Goal: Transaction & Acquisition: Purchase product/service

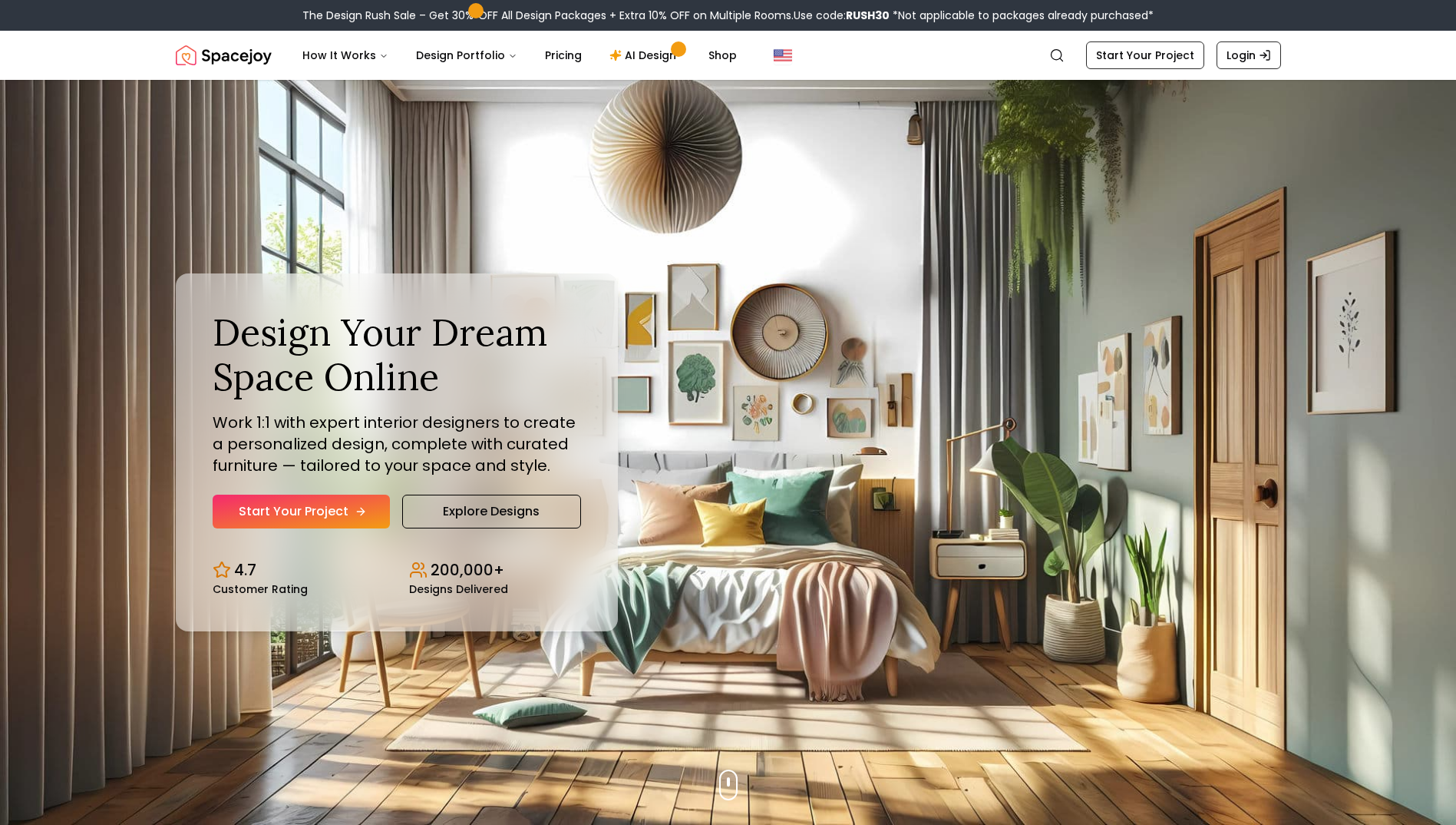
click at [306, 511] on link "Start Your Project" at bounding box center [301, 511] width 178 height 33
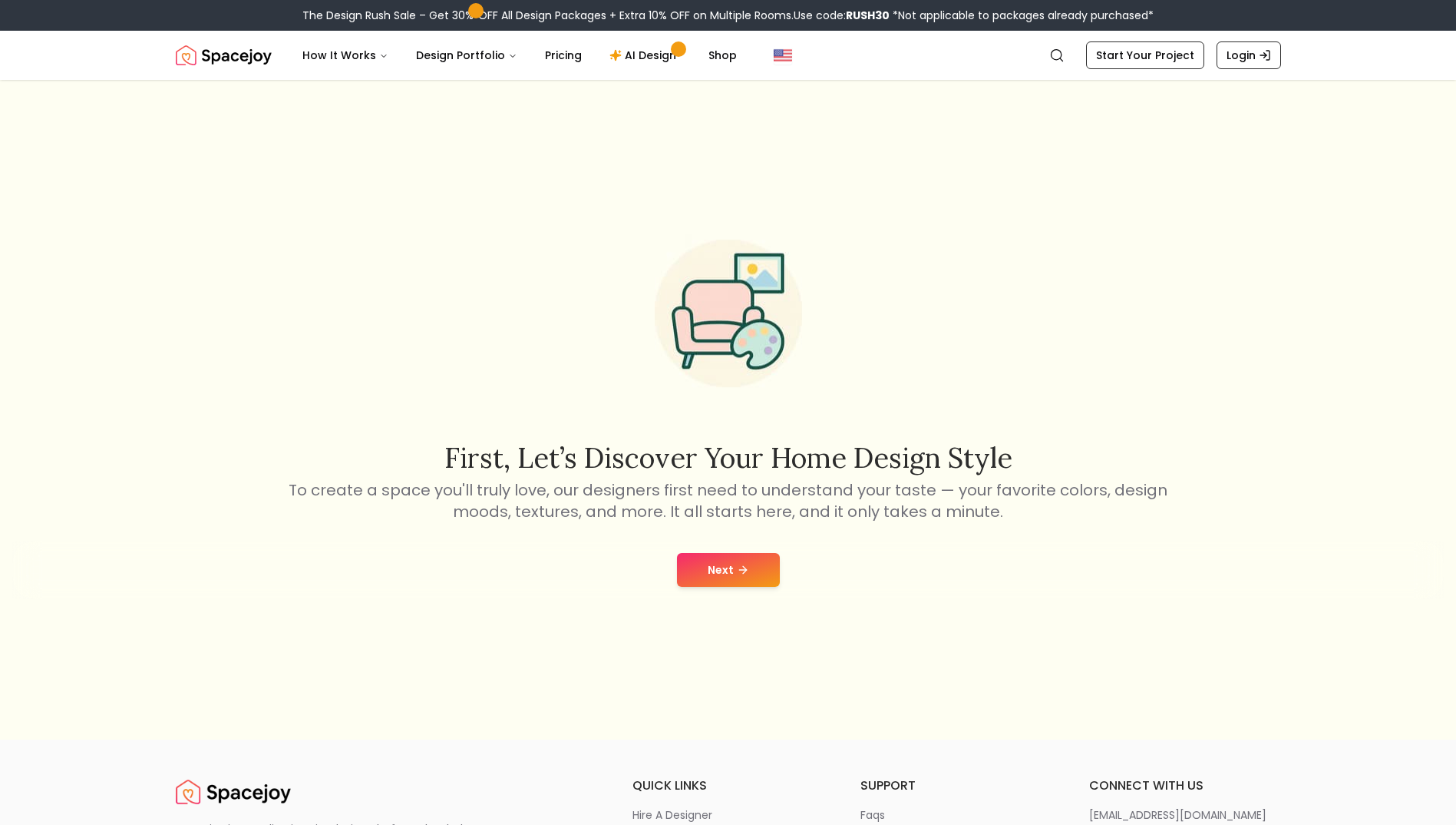
click at [778, 572] on button "Next" at bounding box center [728, 569] width 103 height 33
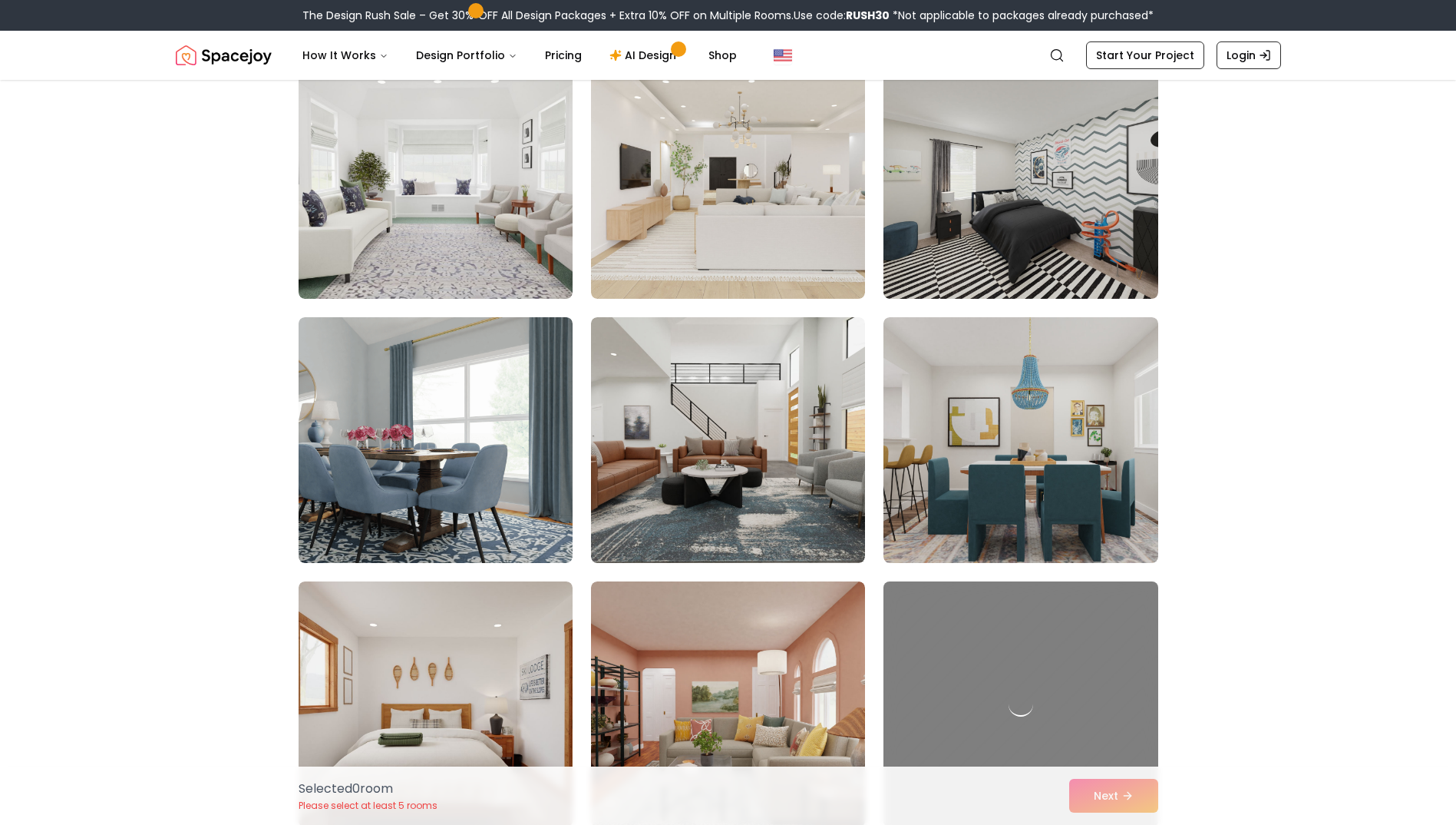
scroll to position [2918, 0]
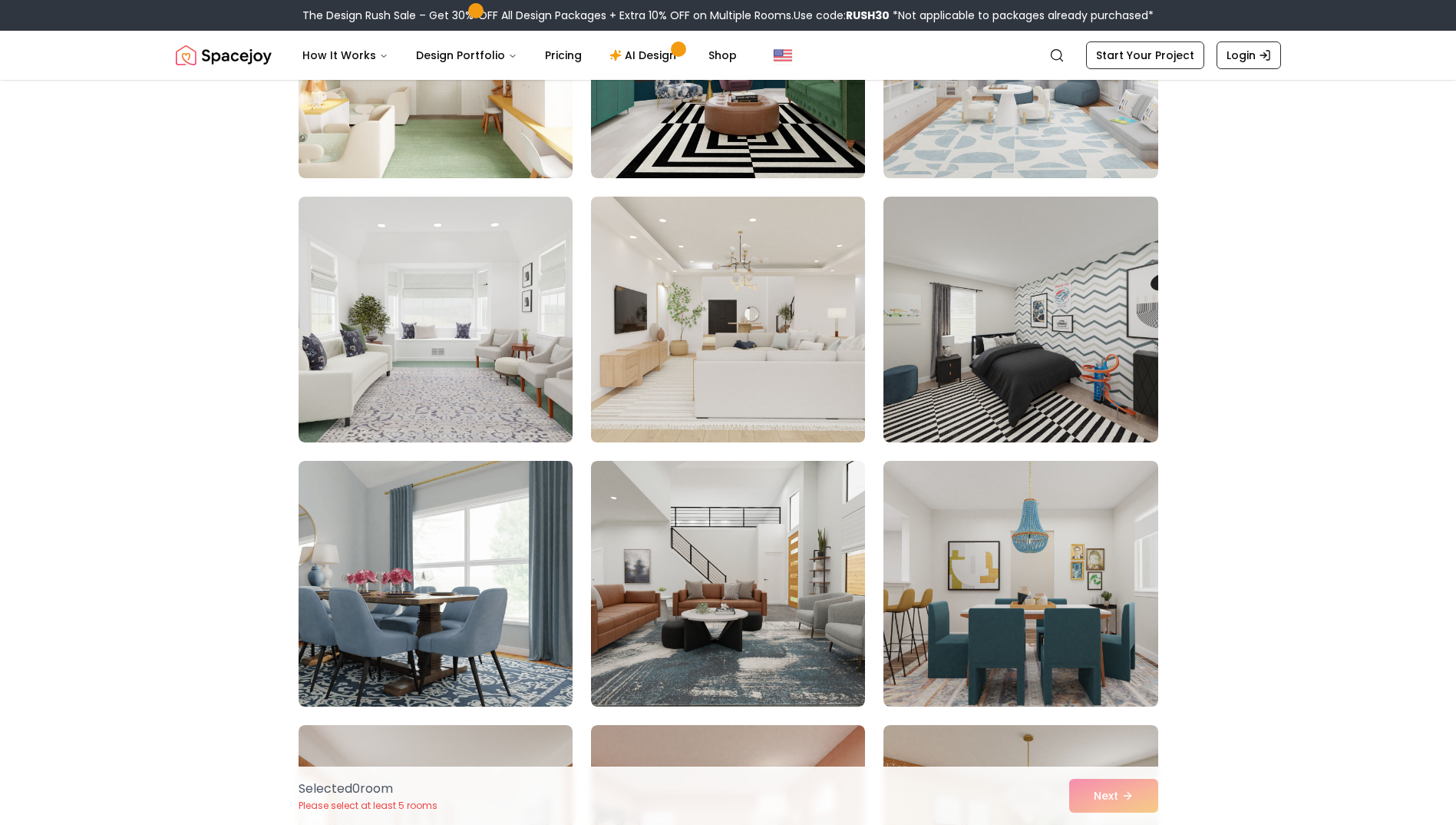
click at [715, 382] on img at bounding box center [728, 320] width 288 height 258
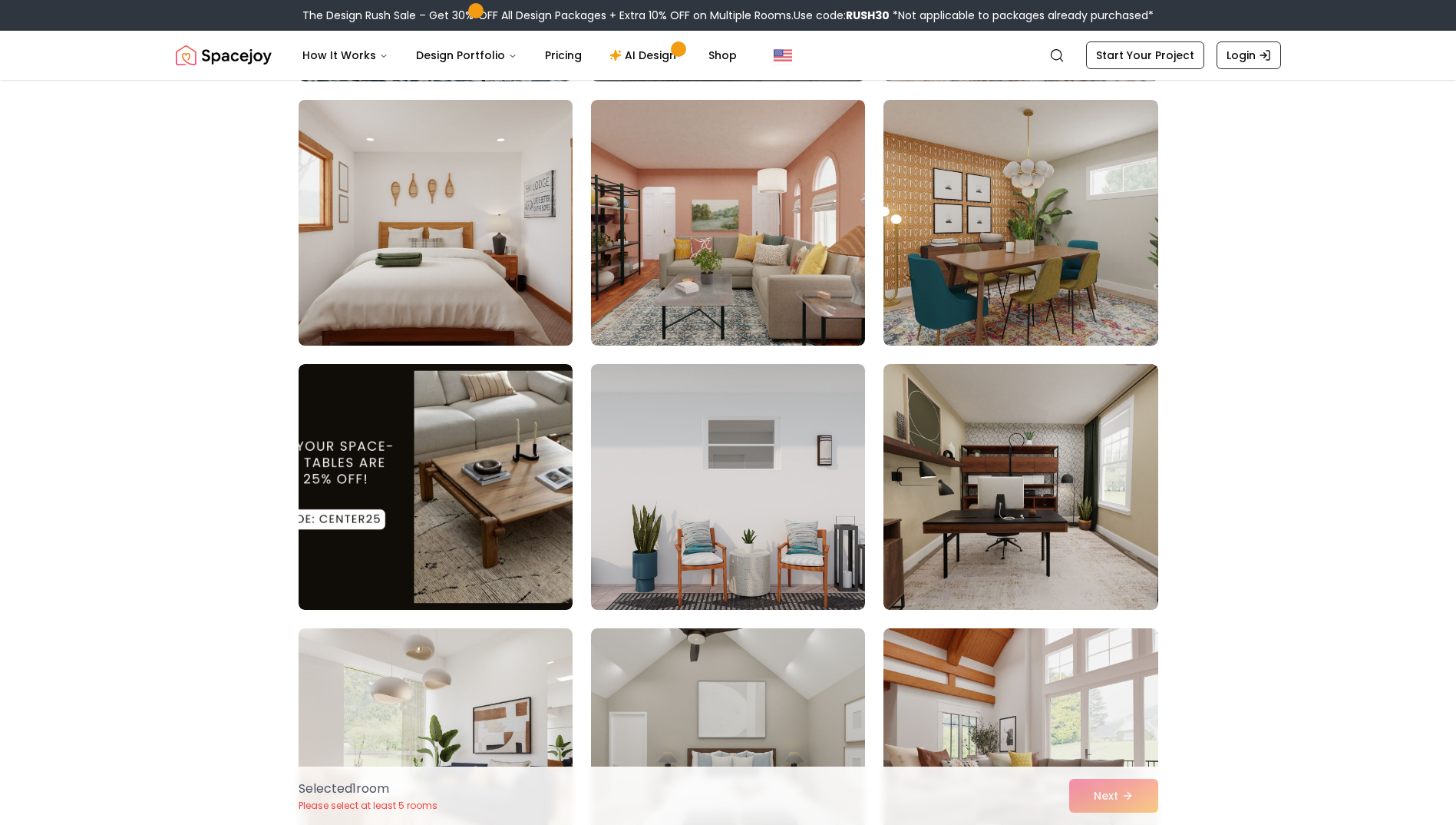
scroll to position [3302, 0]
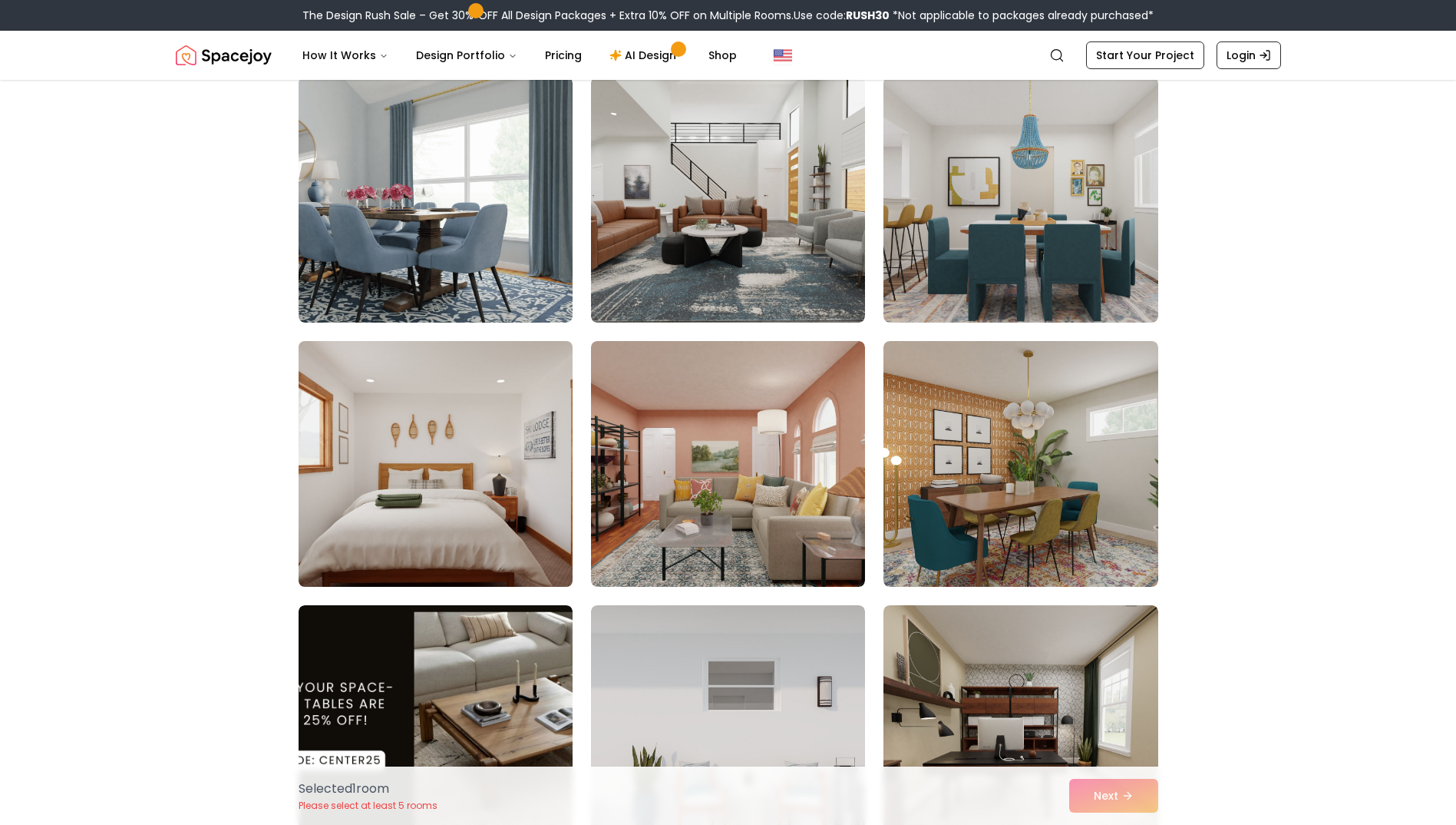
click at [468, 431] on img at bounding box center [435, 464] width 288 height 258
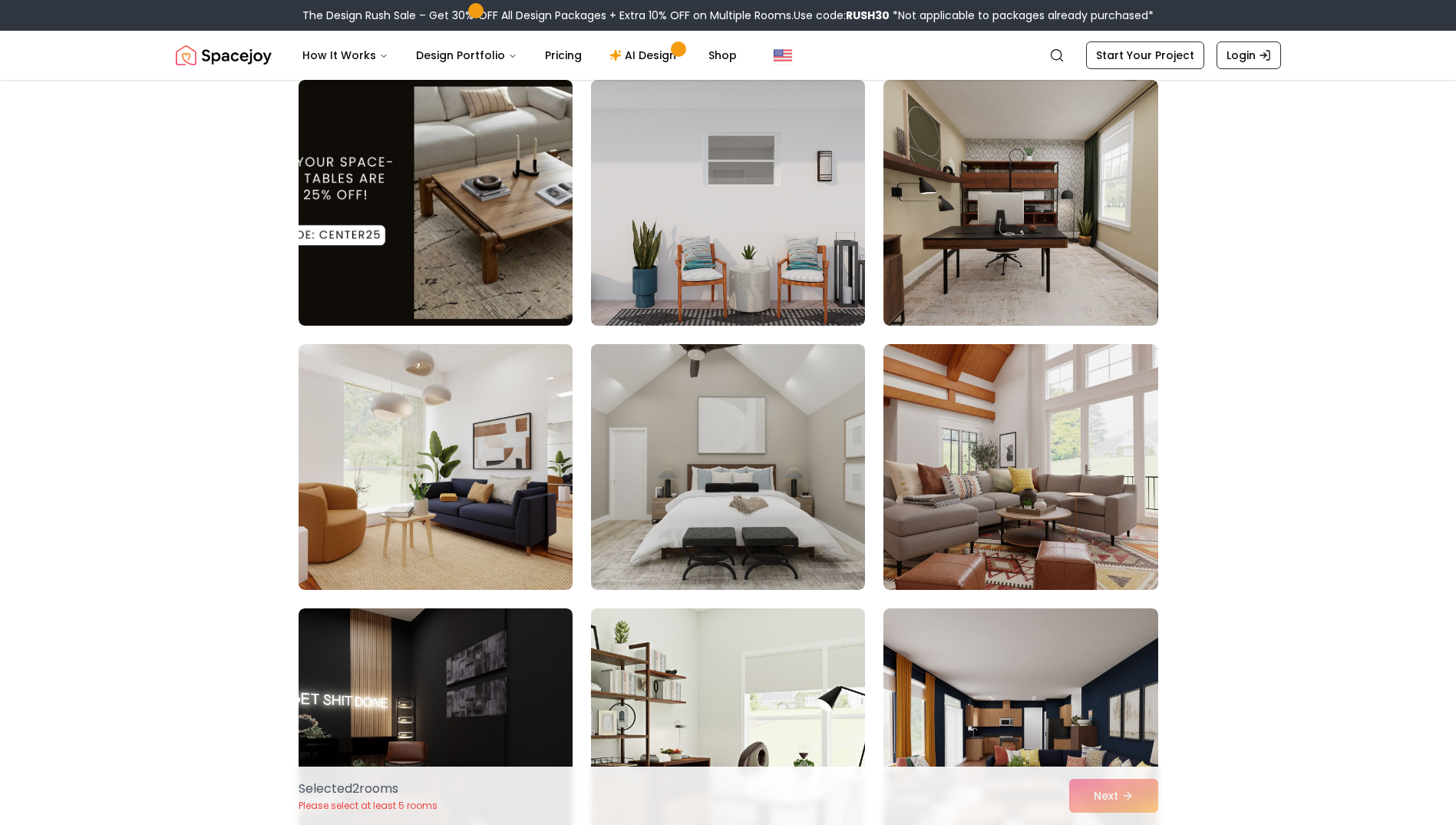
scroll to position [3840, 0]
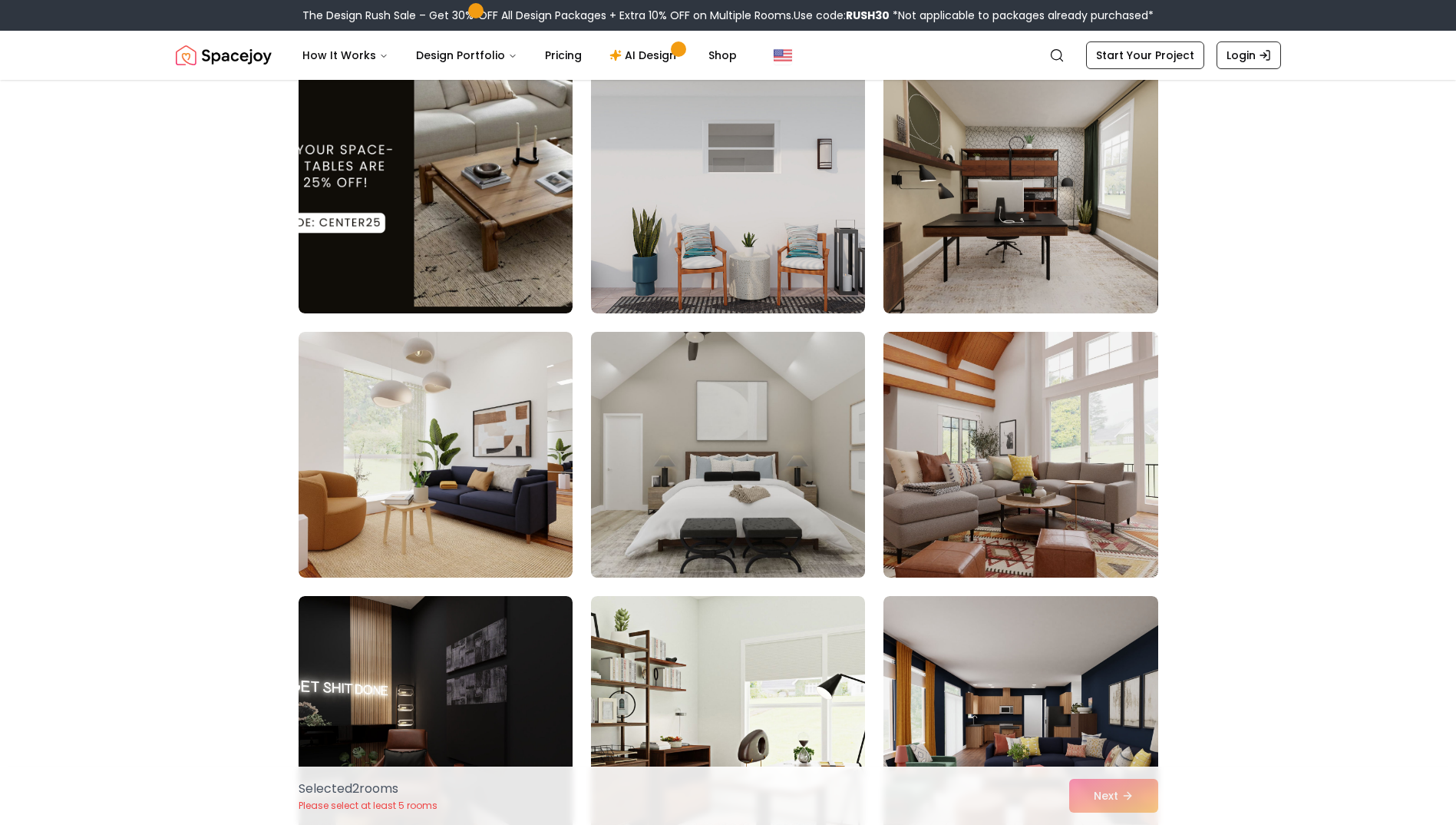
click at [767, 409] on img at bounding box center [728, 454] width 288 height 258
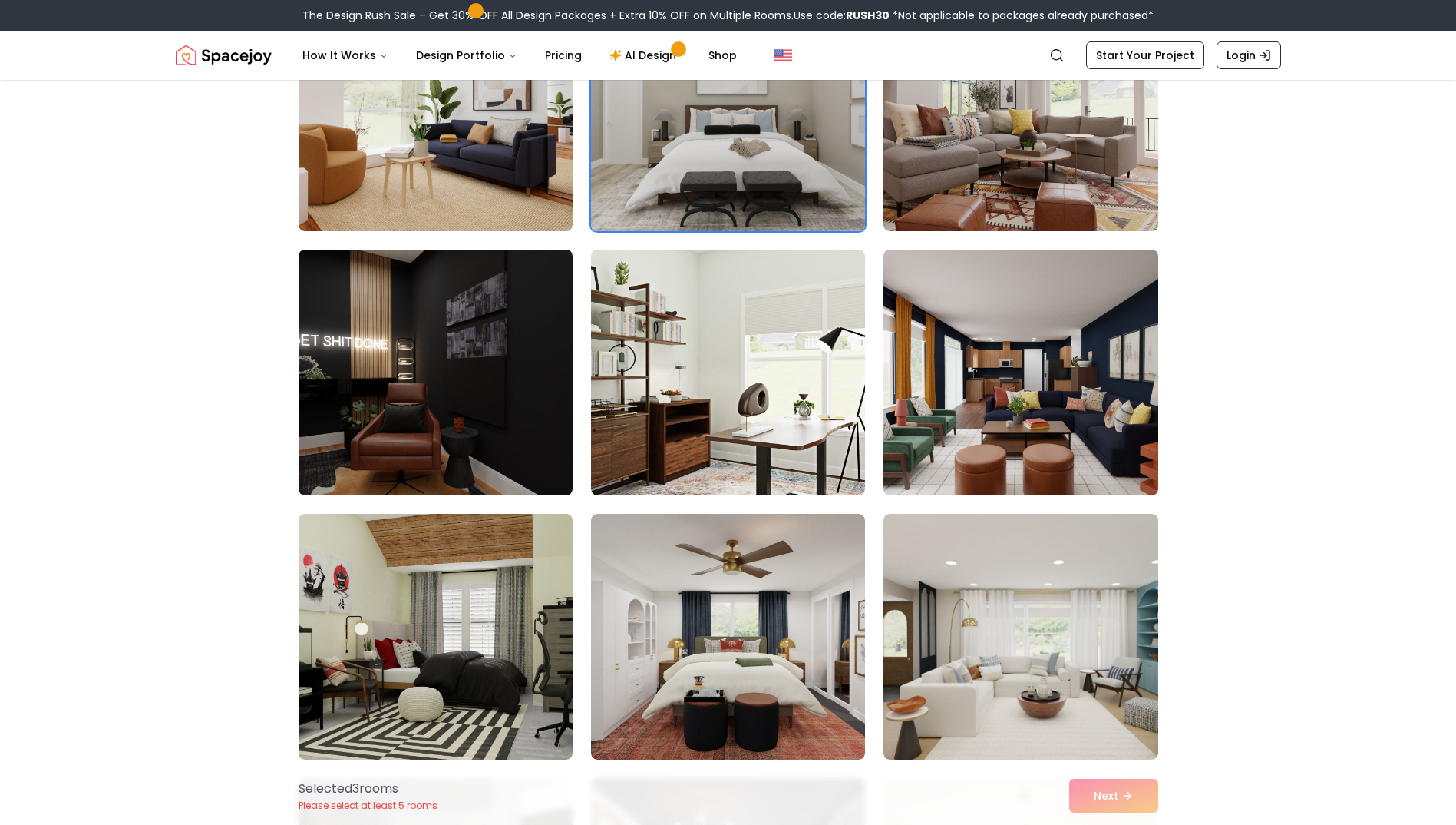
scroll to position [4224, 0]
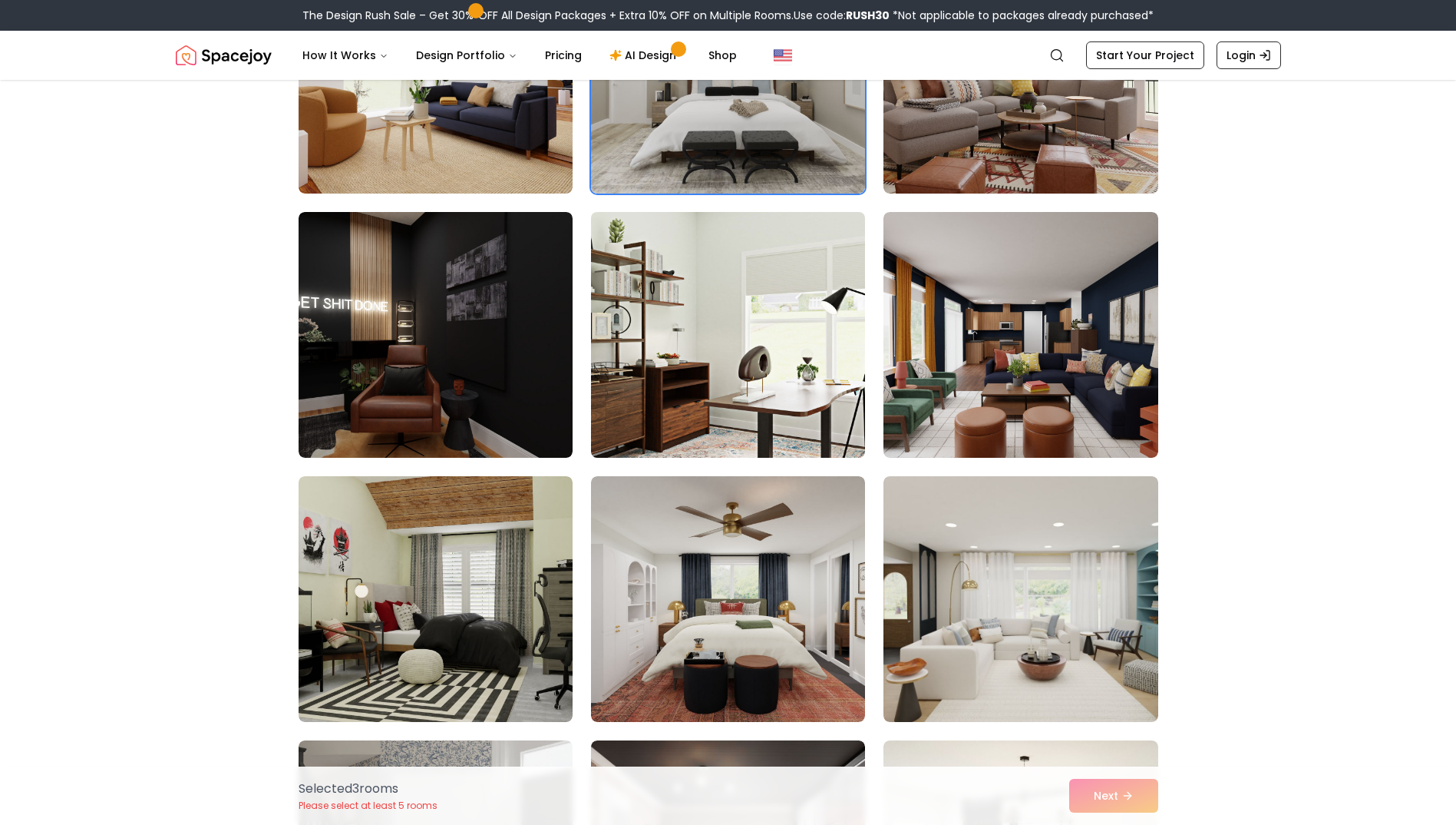
click at [785, 375] on img at bounding box center [728, 334] width 288 height 258
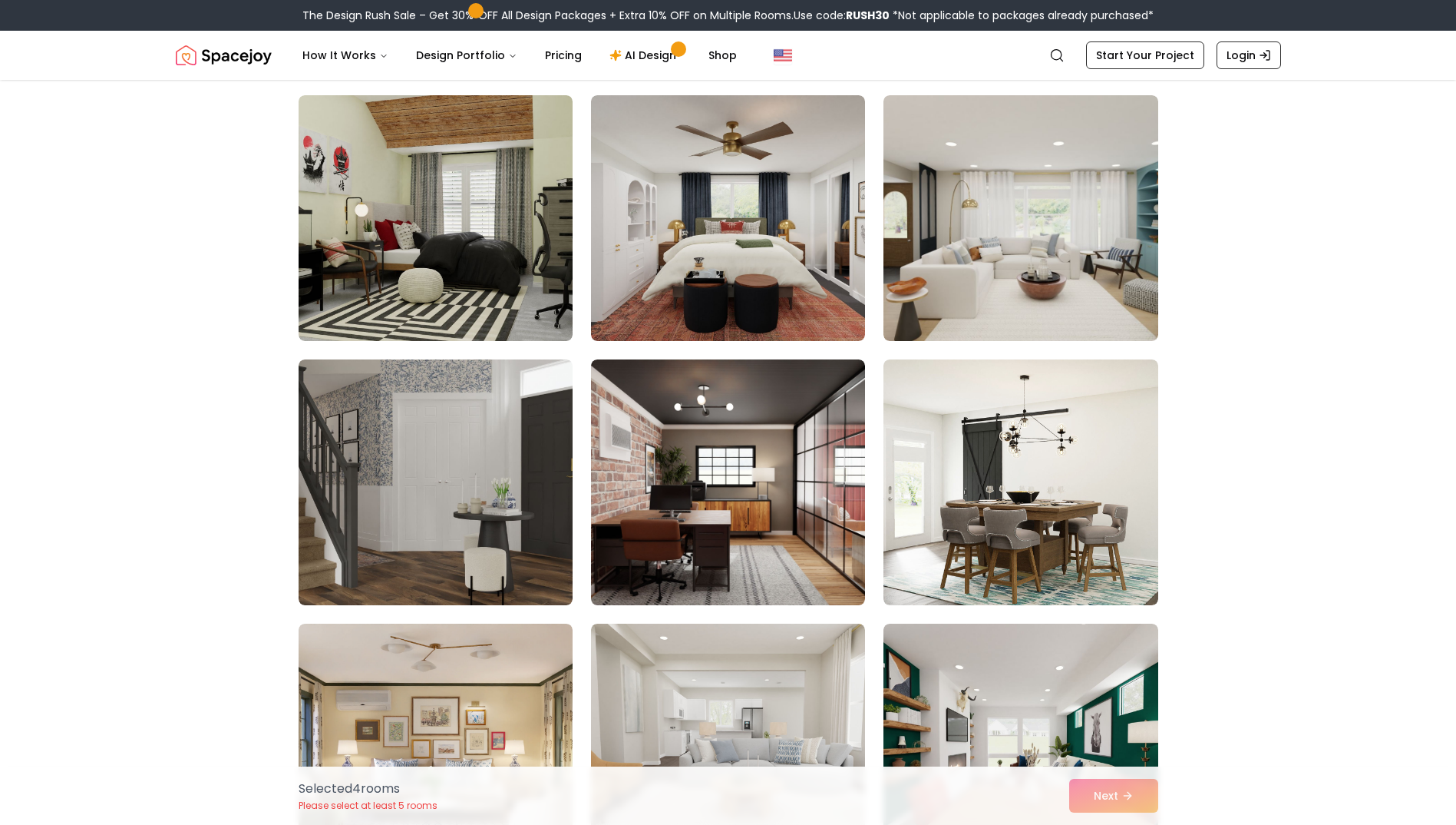
scroll to position [4608, 0]
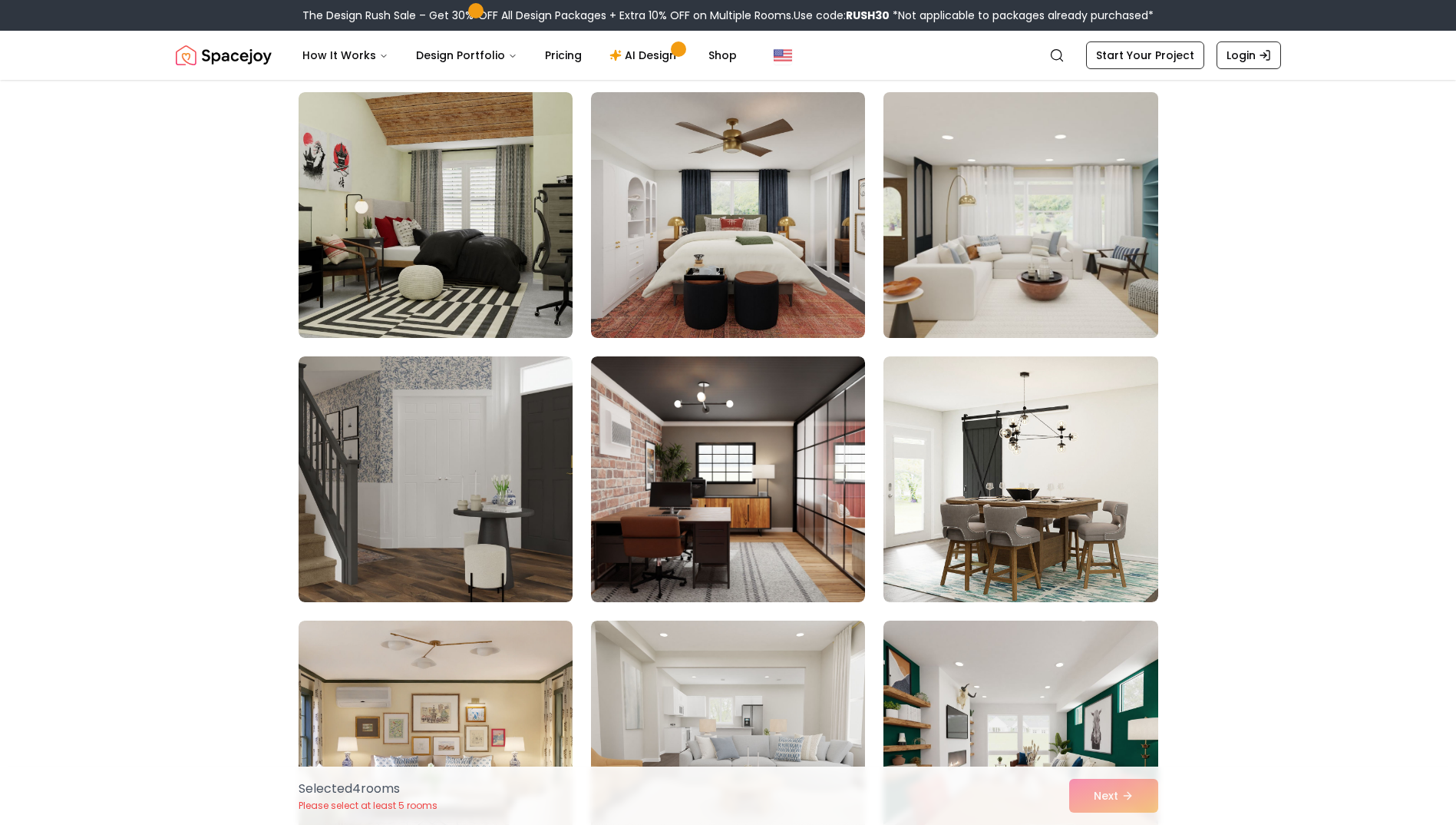
click at [1046, 249] on img at bounding box center [1020, 215] width 288 height 258
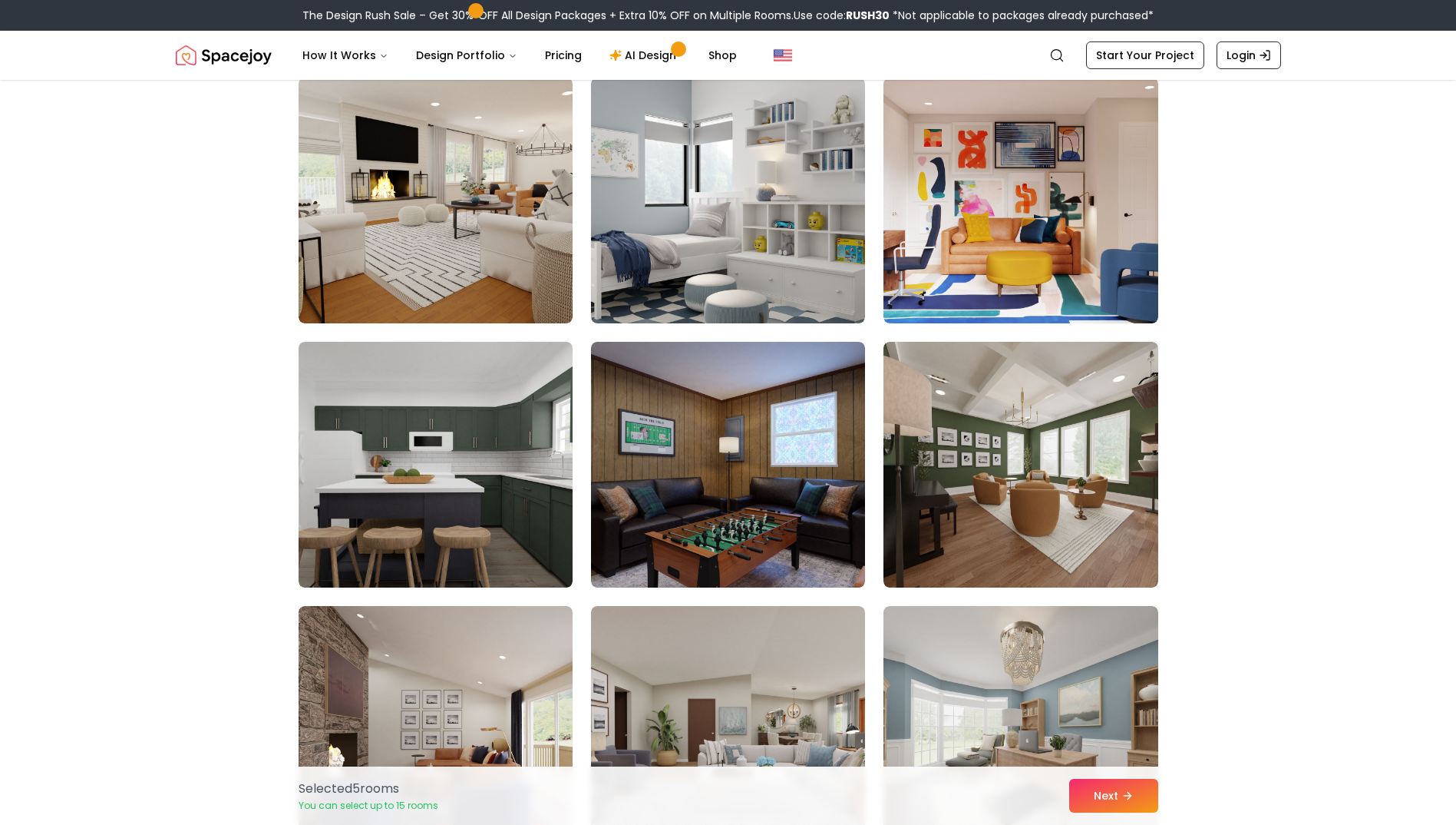
scroll to position [5300, 0]
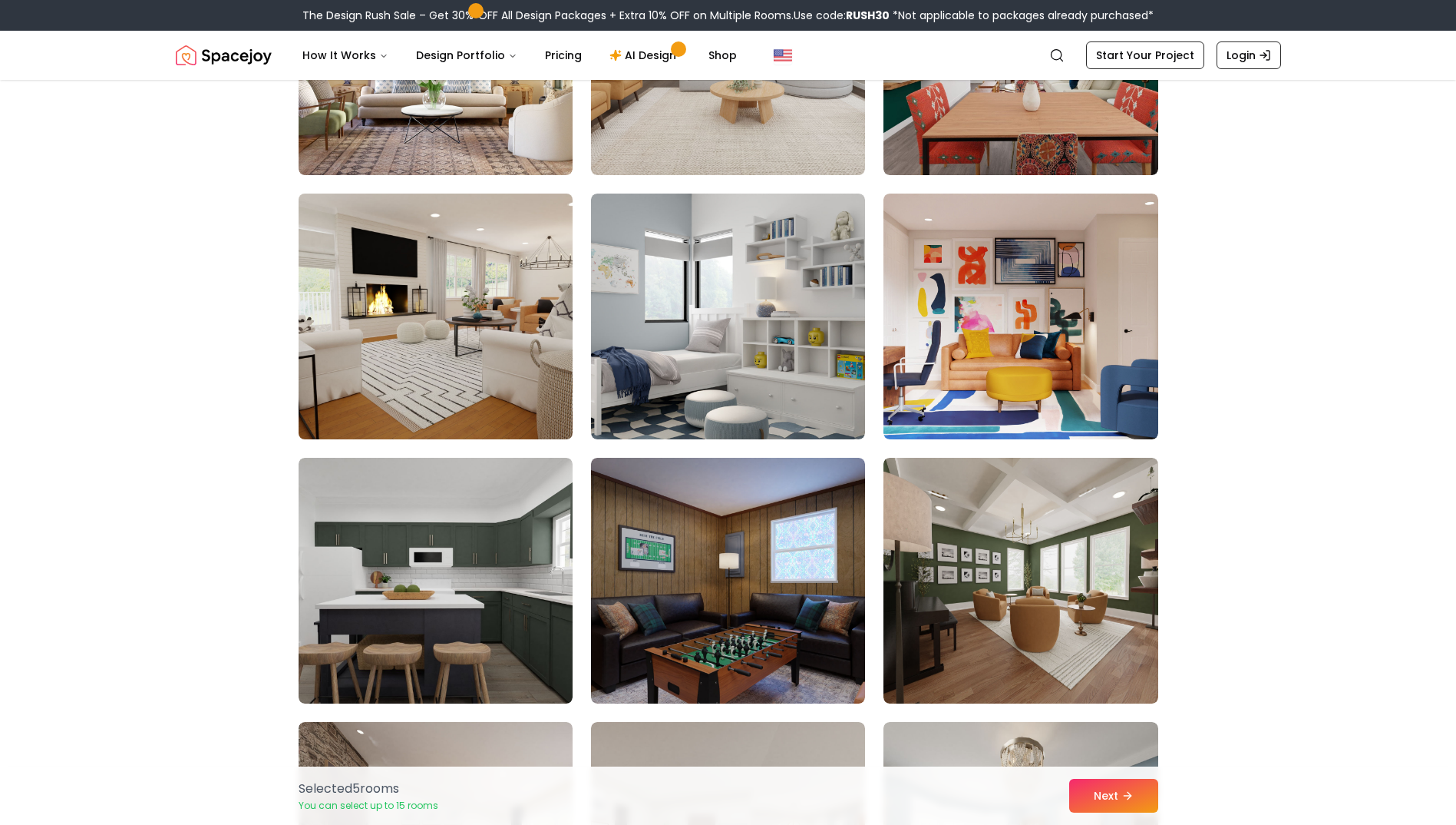
click at [439, 341] on img at bounding box center [435, 316] width 288 height 258
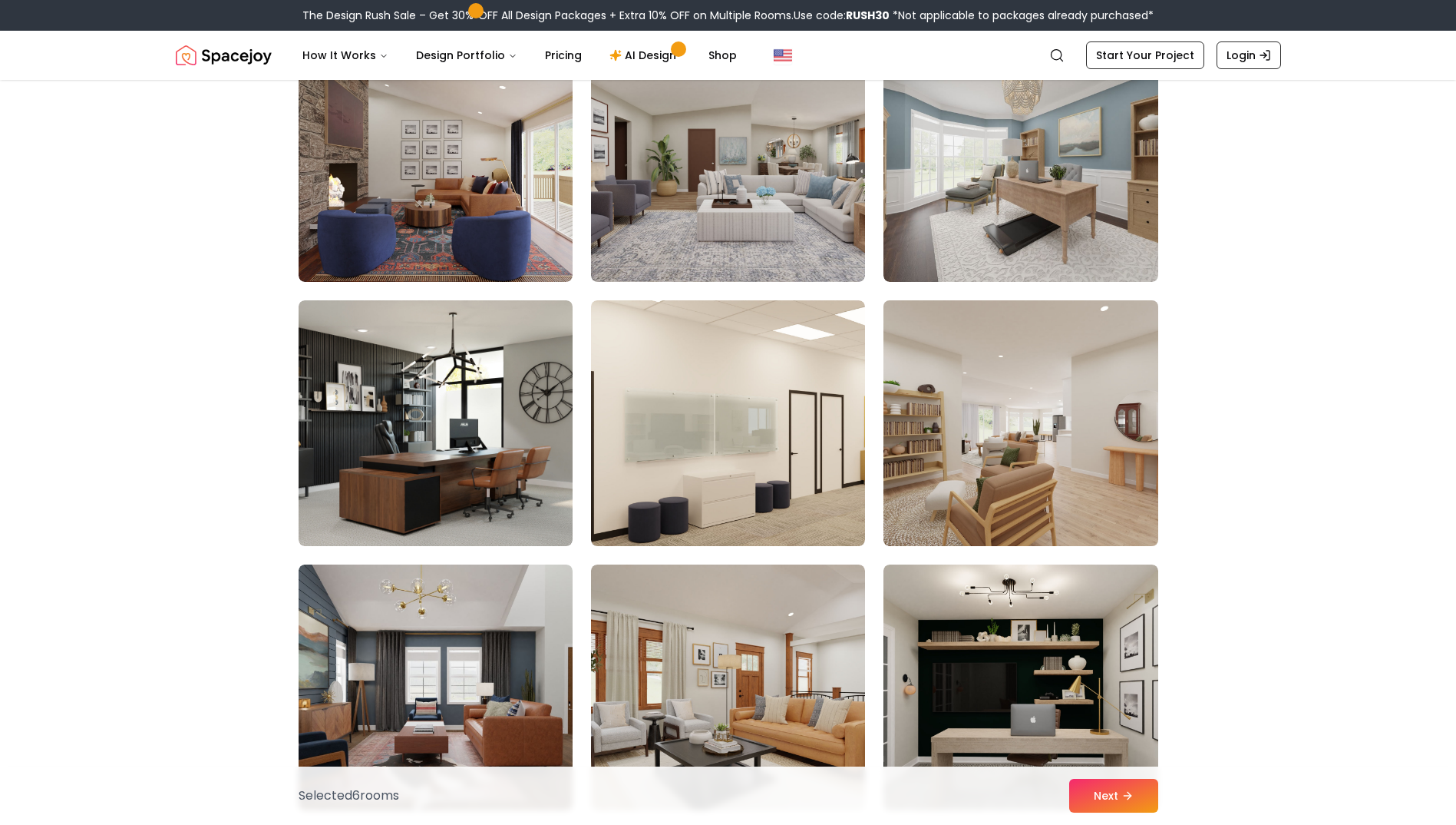
scroll to position [6221, 0]
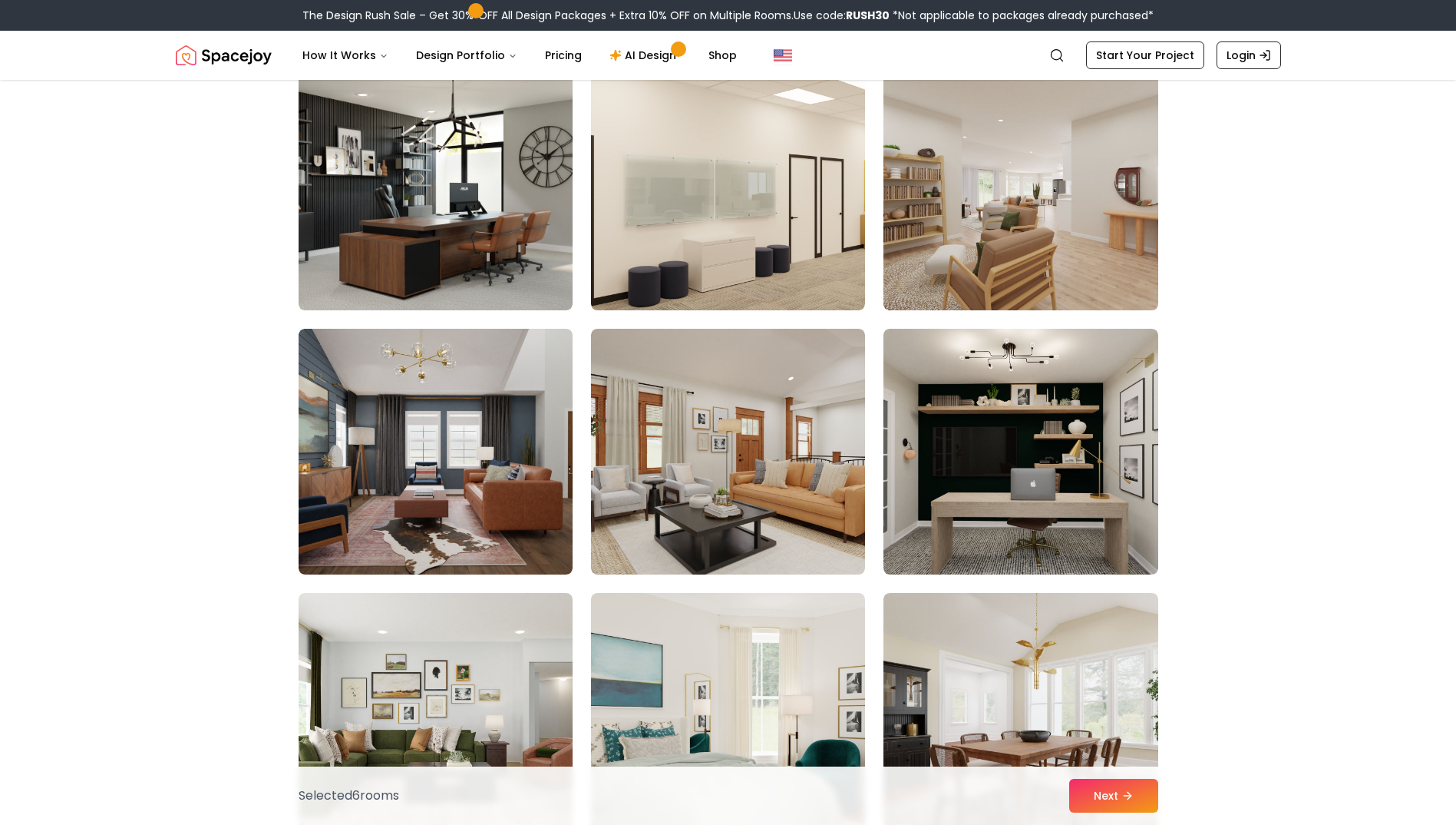
click at [977, 205] on img at bounding box center [1020, 188] width 288 height 258
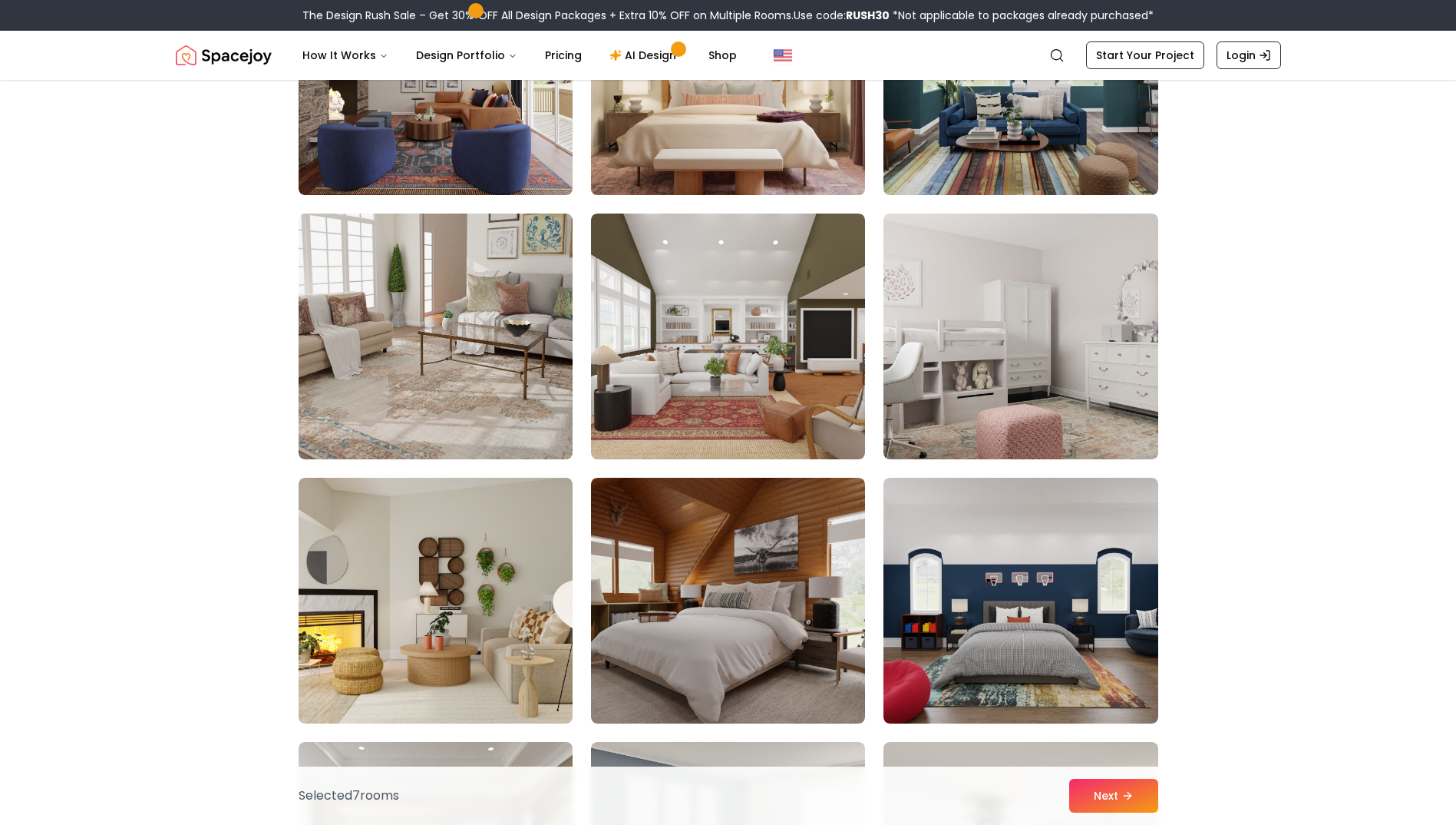
scroll to position [7527, 0]
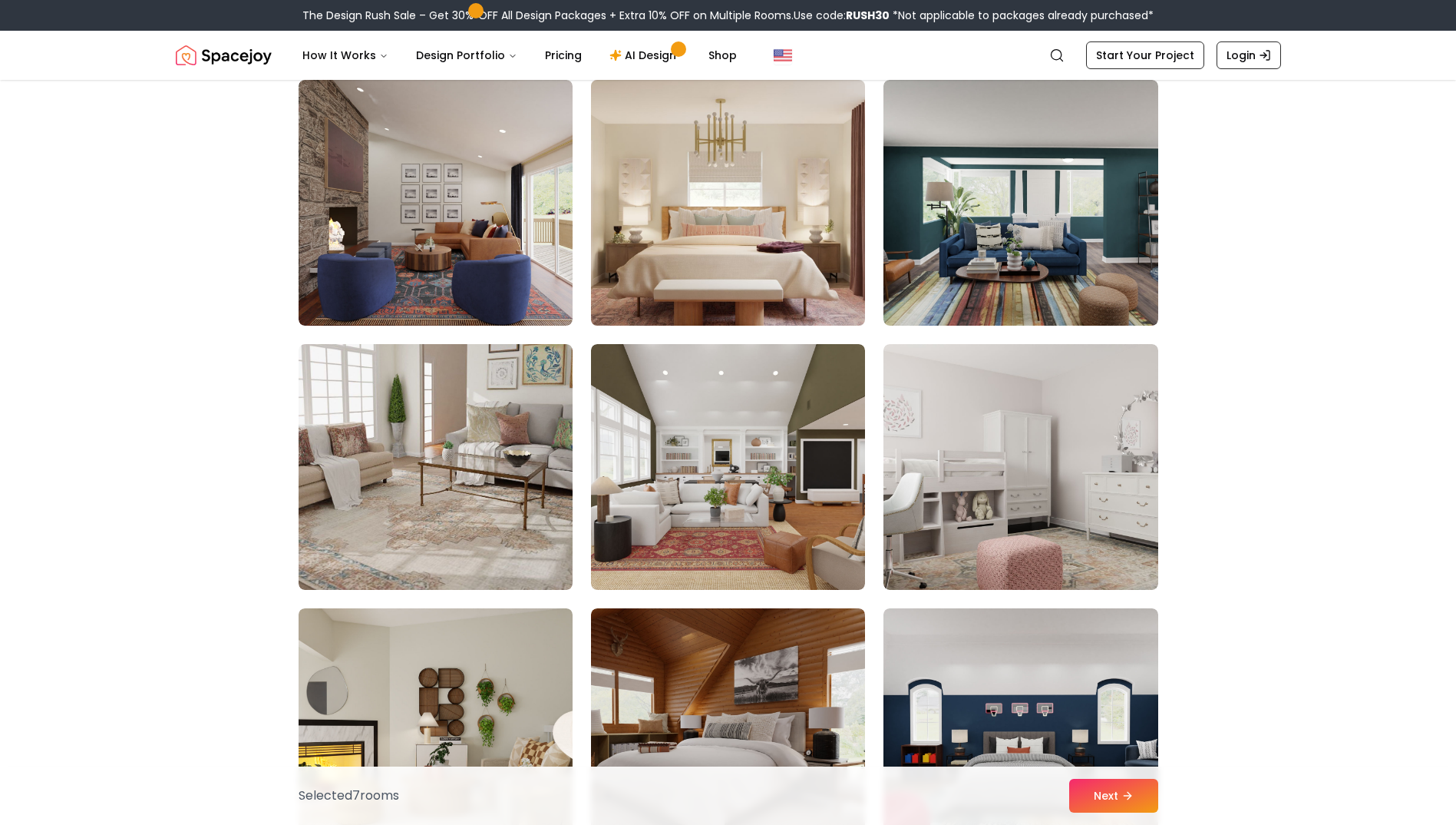
click at [714, 258] on img at bounding box center [728, 202] width 288 height 258
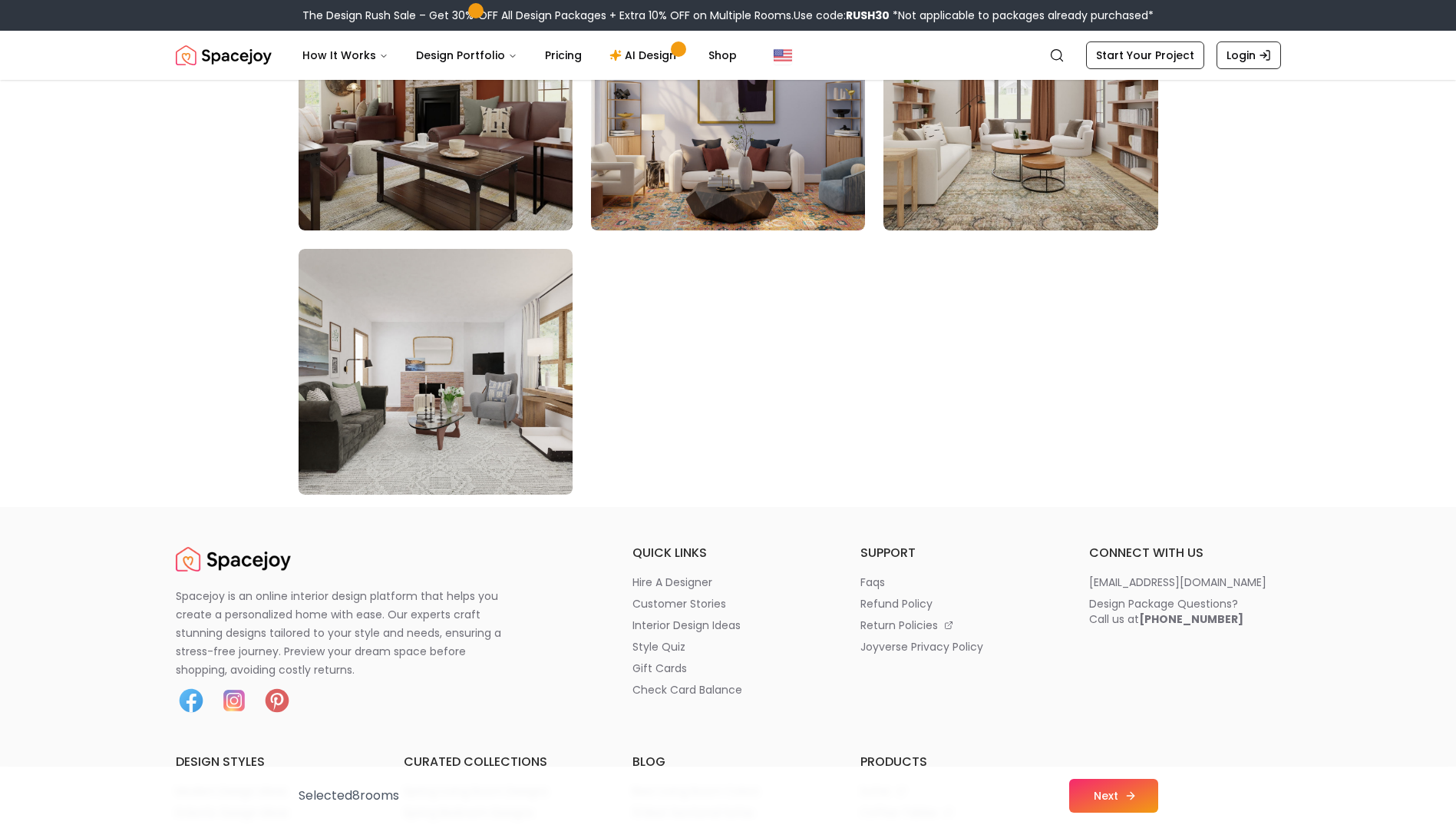
click at [1148, 794] on button "Next" at bounding box center [1113, 795] width 89 height 33
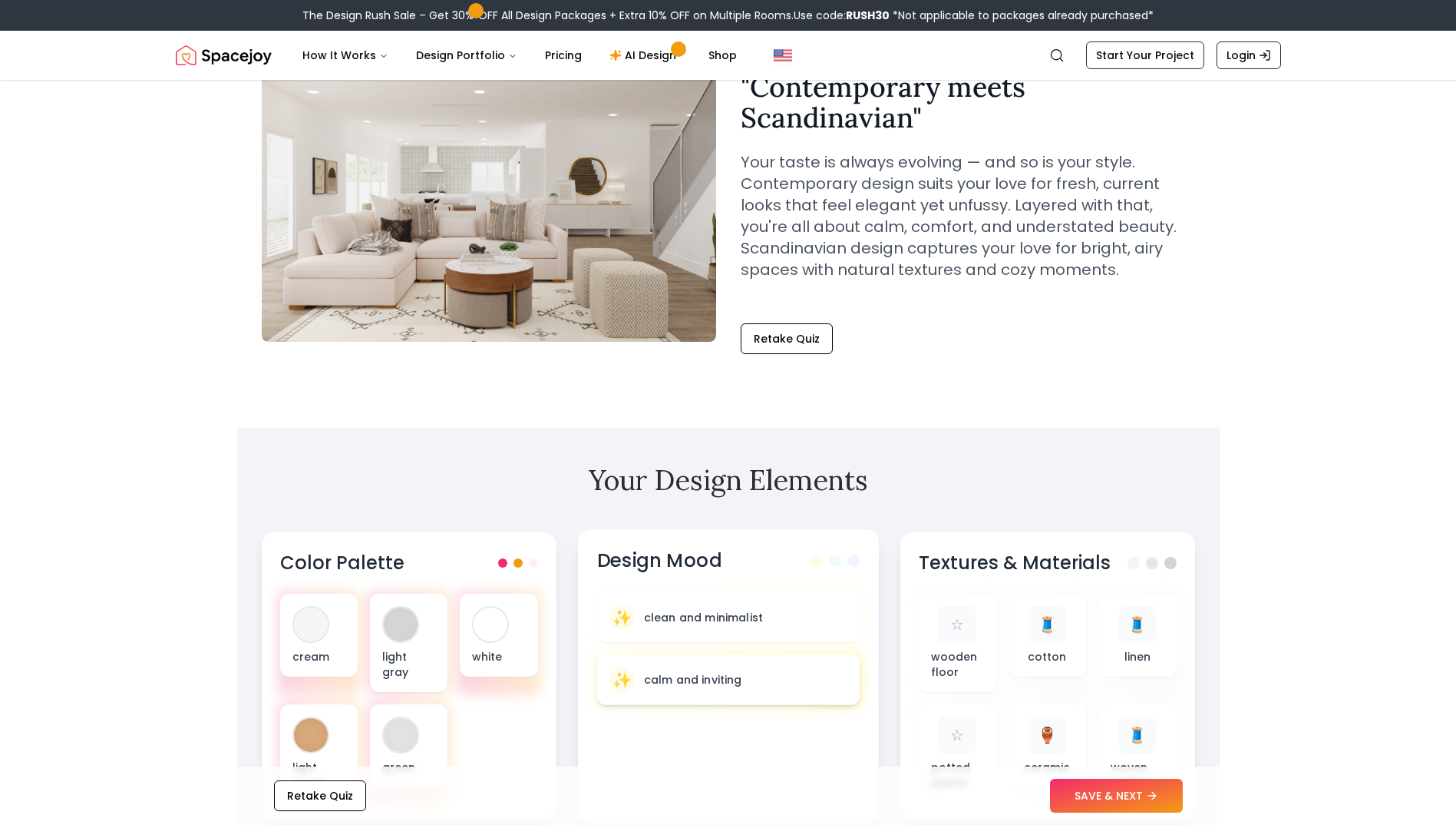
scroll to position [231, 0]
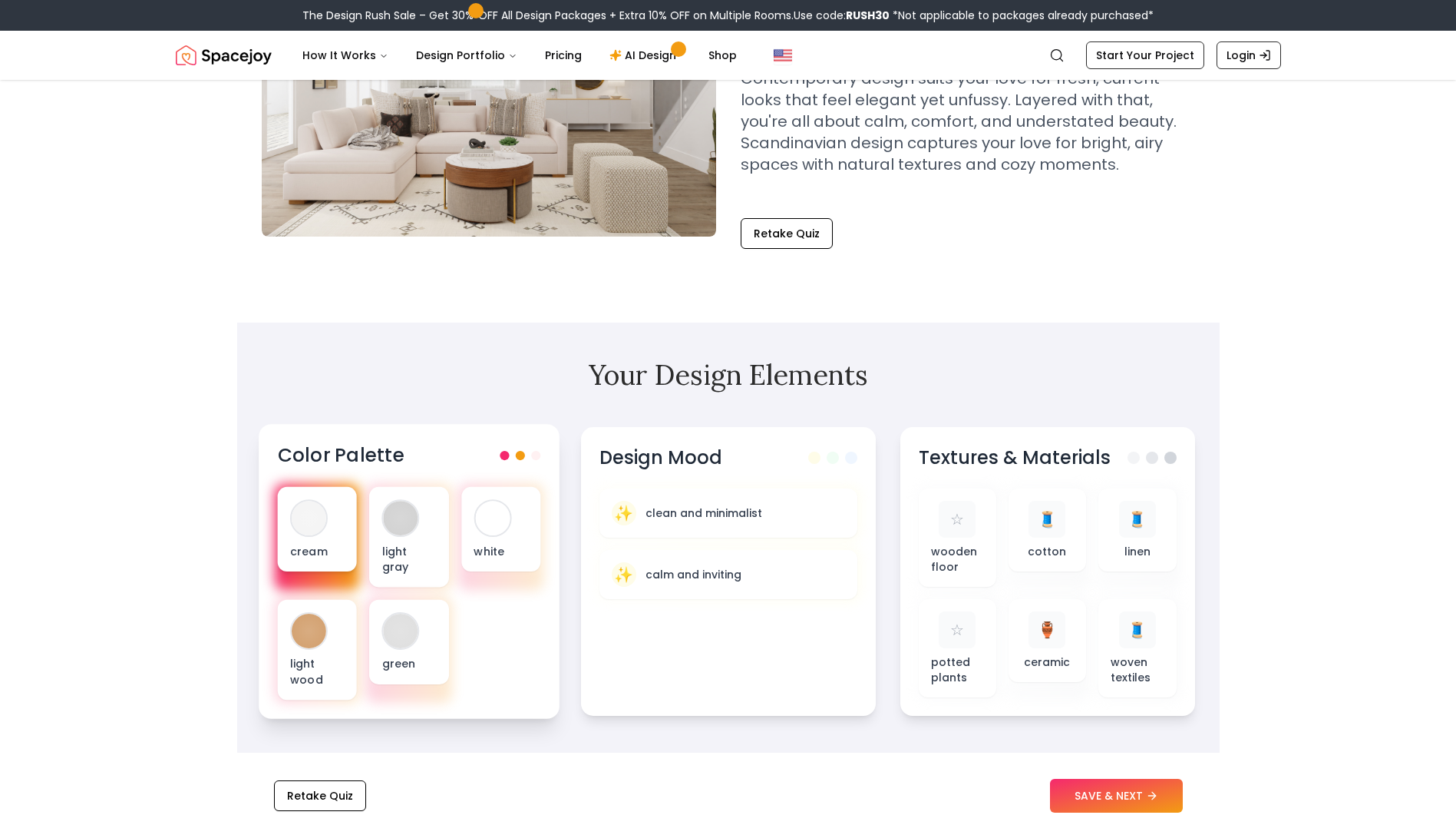
click at [317, 518] on div at bounding box center [309, 518] width 34 height 34
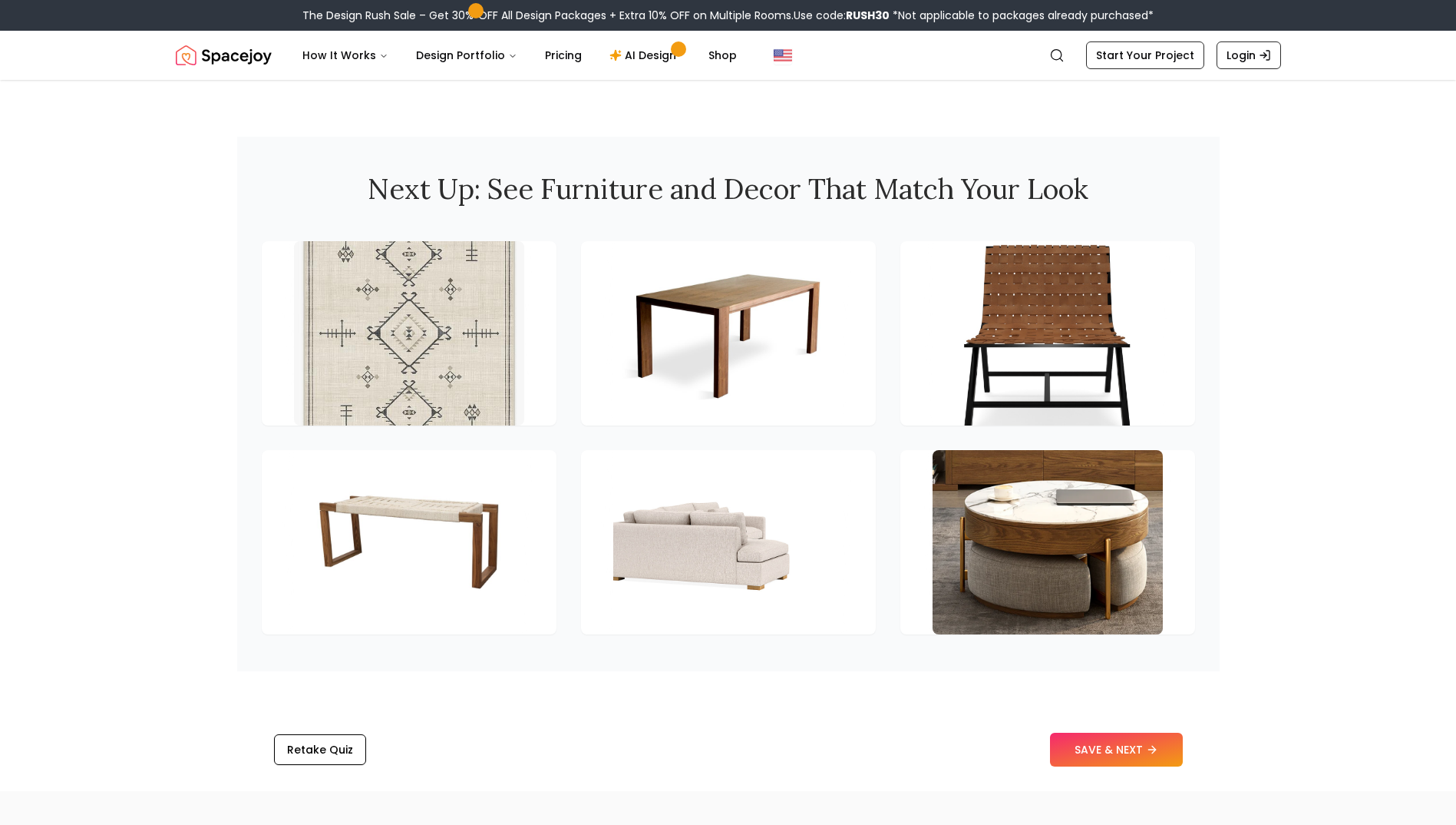
scroll to position [2151, 0]
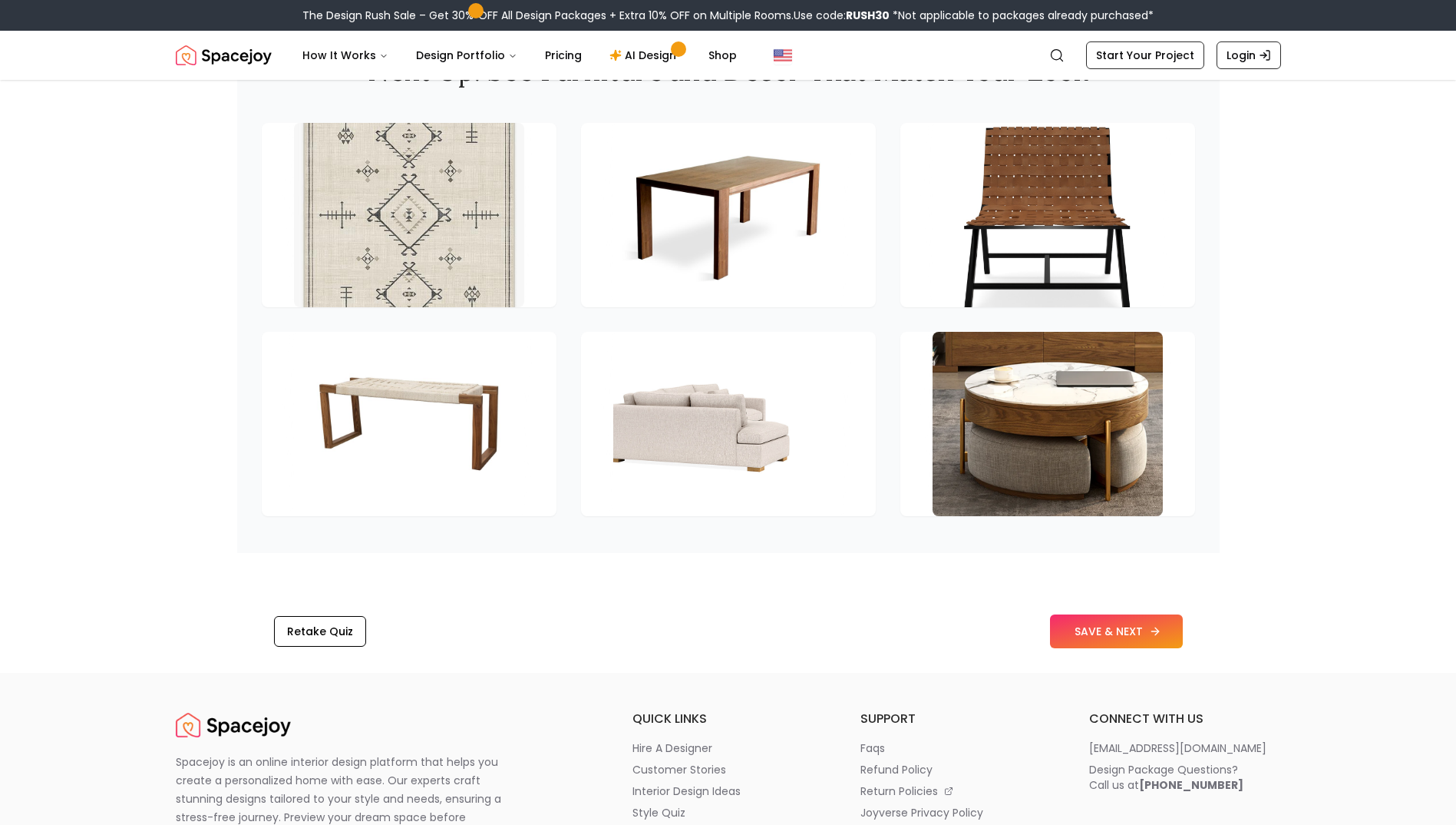
click at [1106, 648] on button "SAVE & NEXT" at bounding box center [1116, 631] width 133 height 33
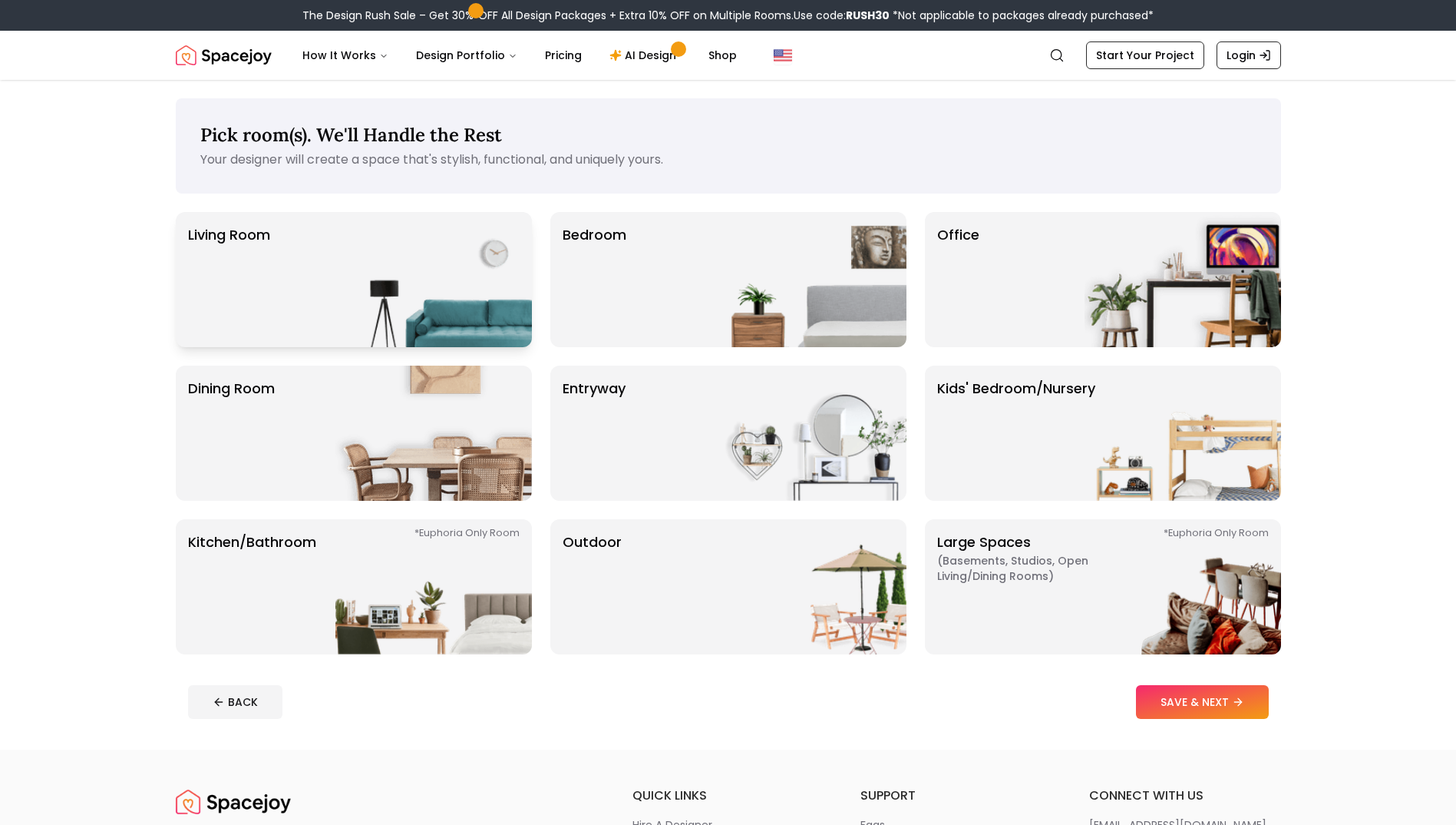
click at [407, 271] on img at bounding box center [433, 280] width 196 height 135
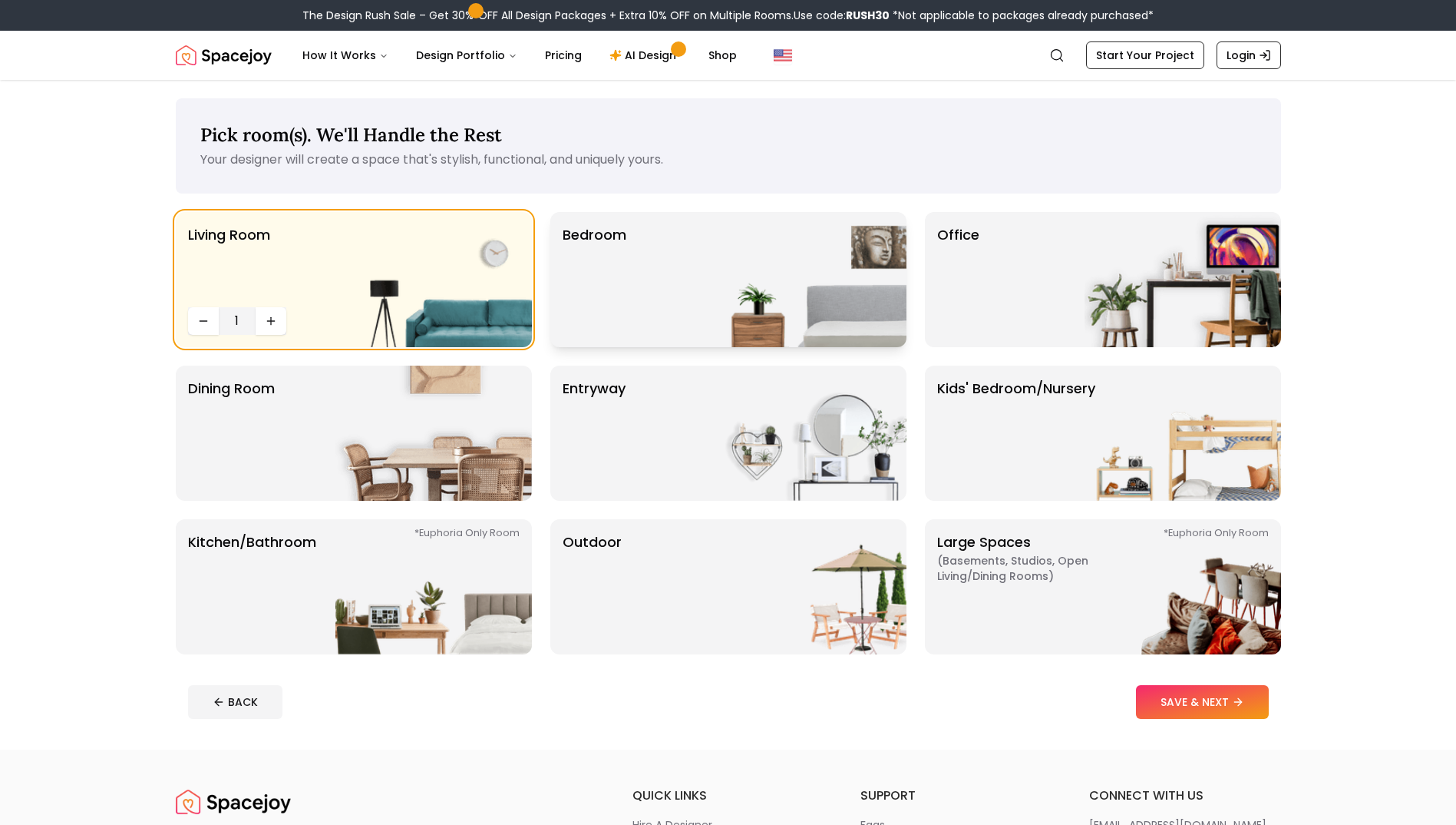
click at [663, 285] on div "Bedroom" at bounding box center [728, 280] width 356 height 135
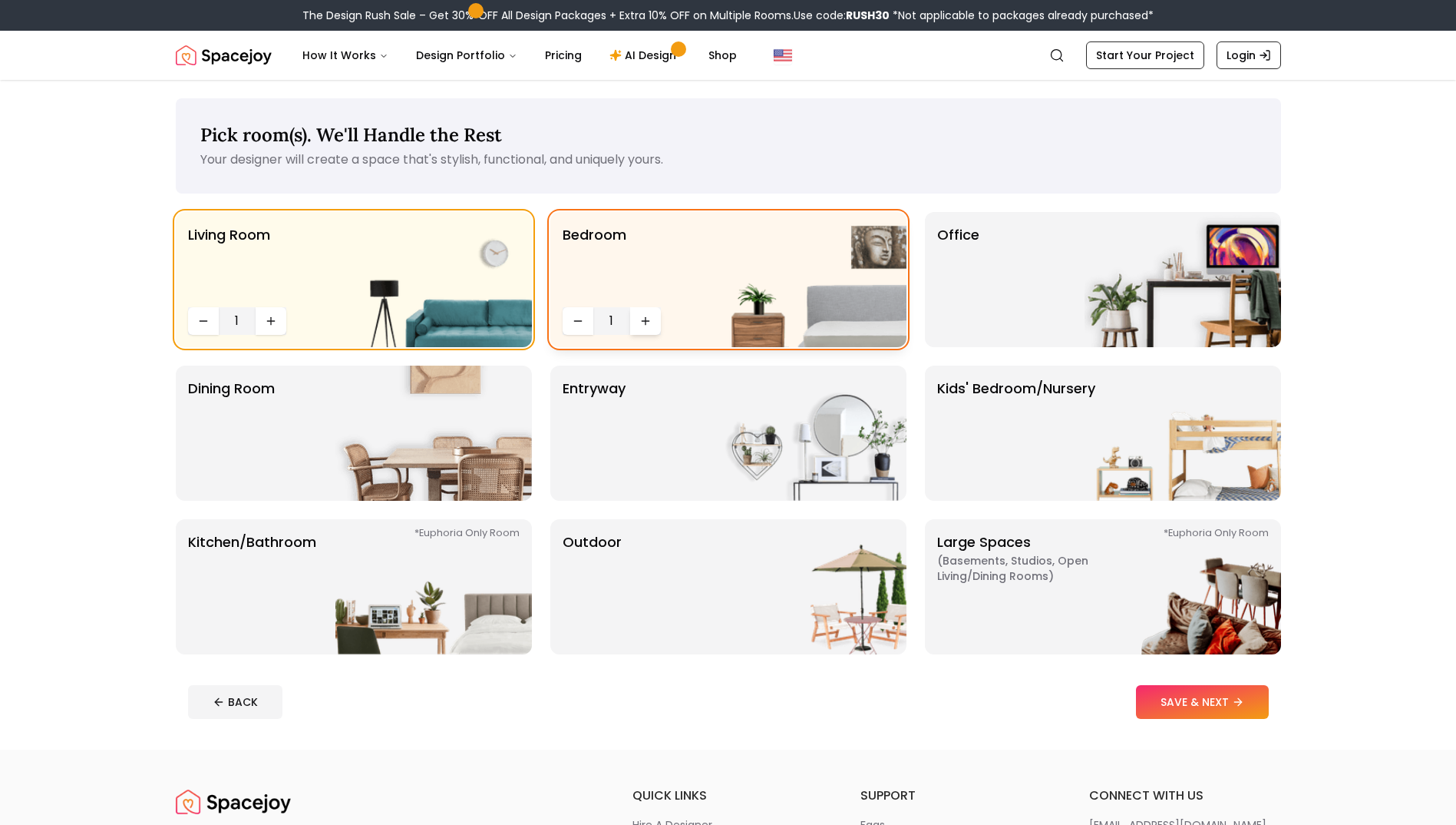
click at [636, 325] on button "Increase quantity" at bounding box center [645, 321] width 31 height 28
click at [1062, 304] on div "Office" at bounding box center [1102, 280] width 356 height 135
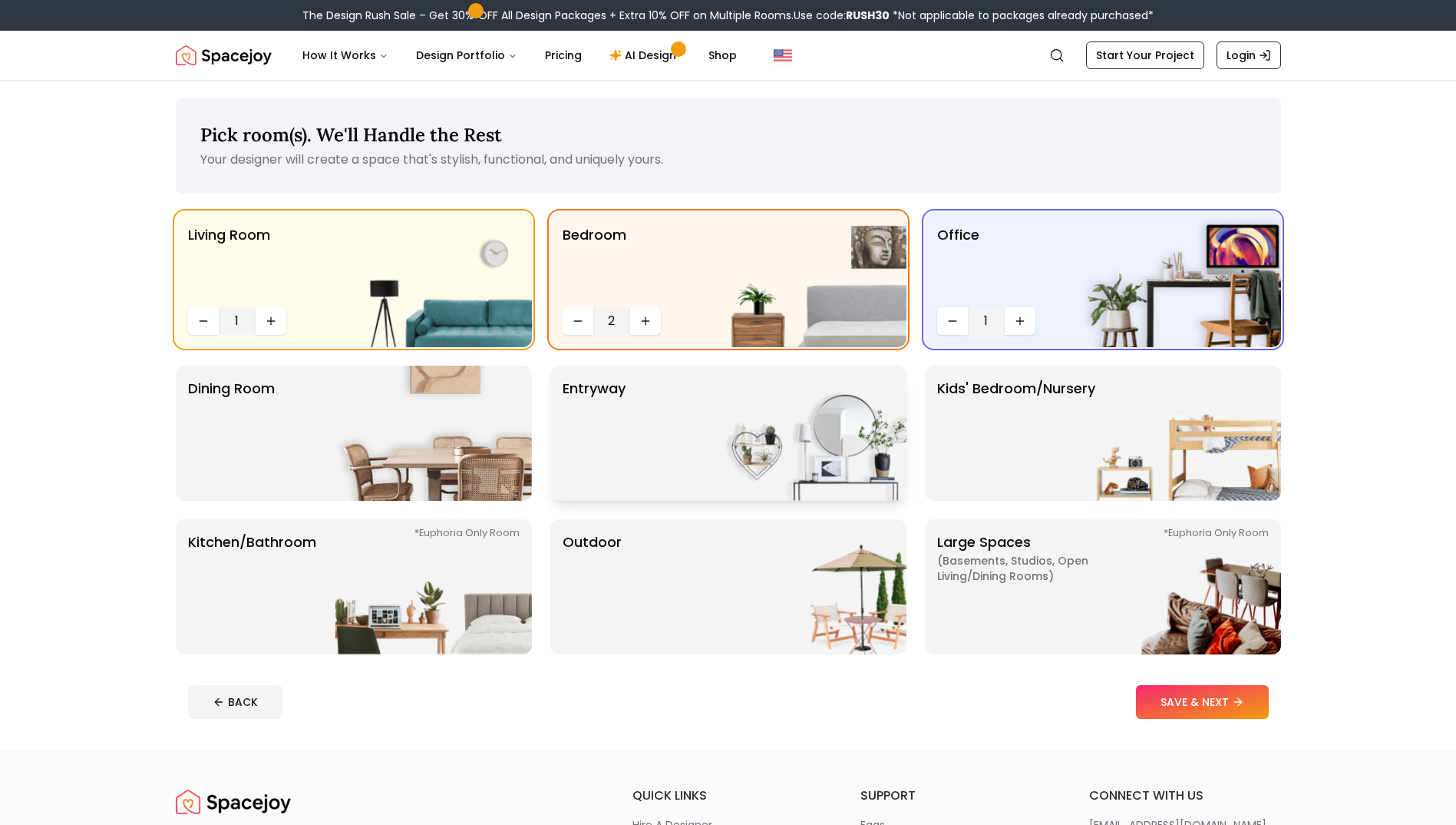
click at [750, 431] on img at bounding box center [807, 433] width 196 height 135
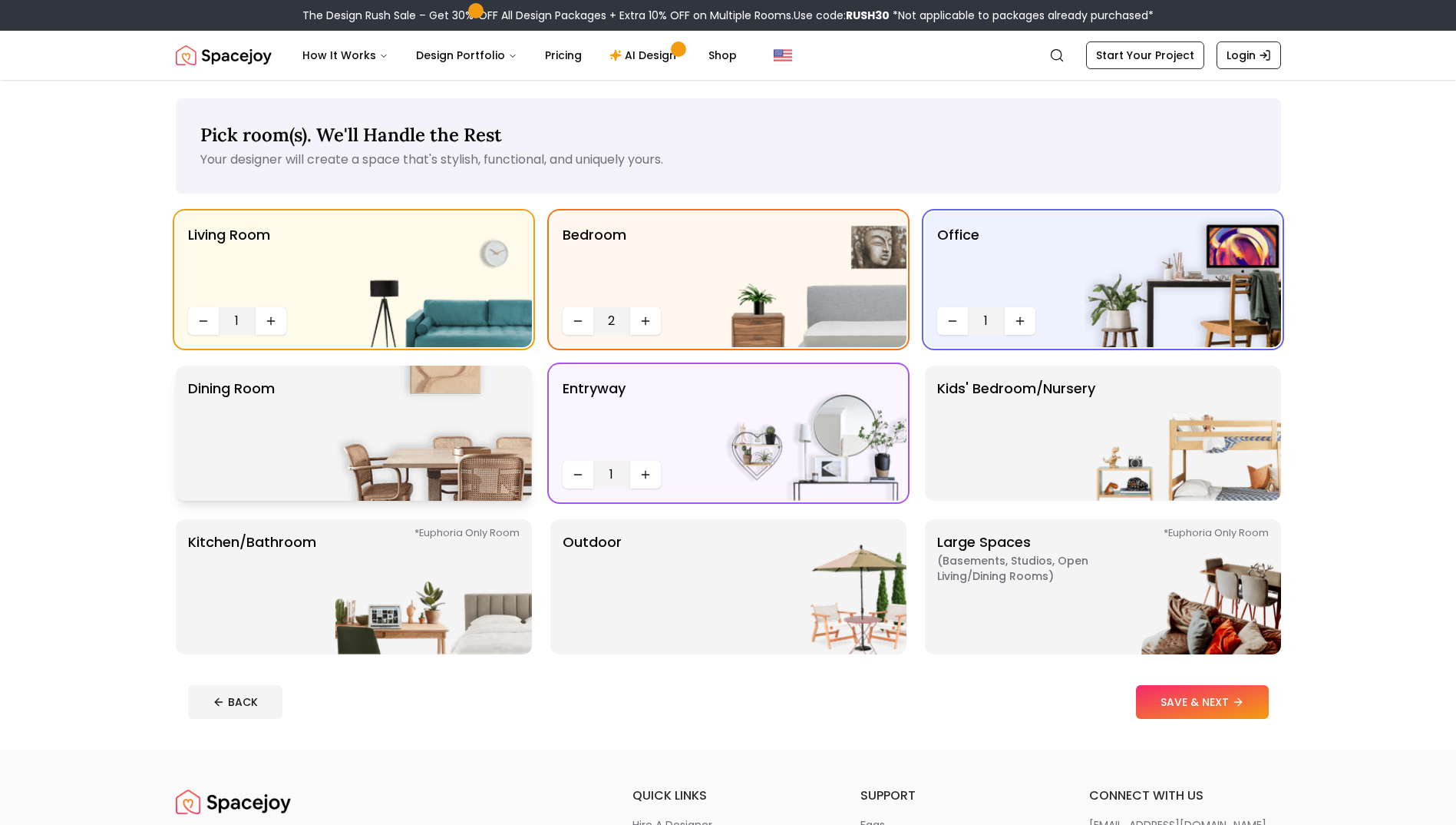
click at [329, 408] on div "Dining Room" at bounding box center [354, 433] width 356 height 135
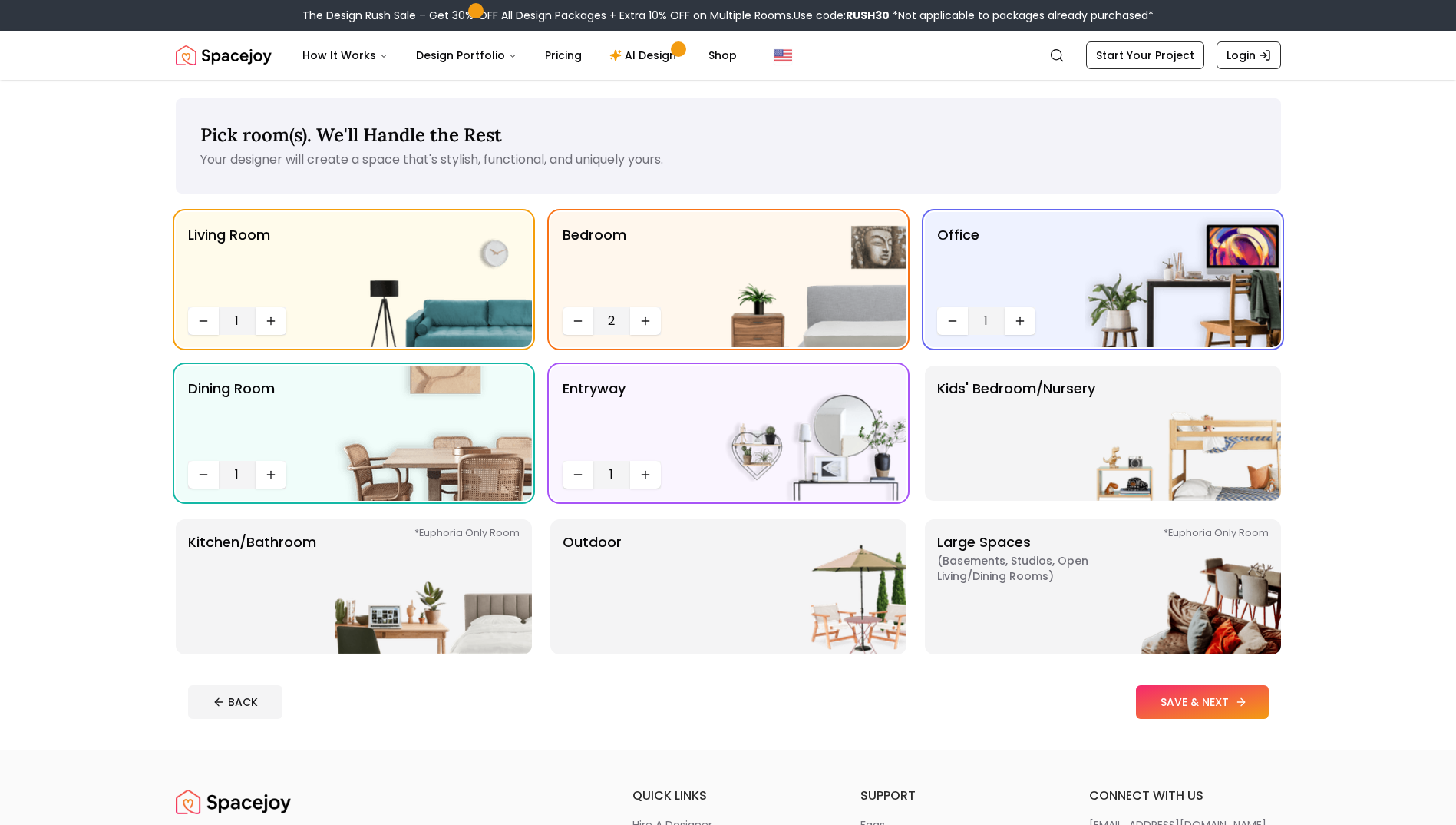
click at [1173, 704] on button "SAVE & NEXT" at bounding box center [1202, 701] width 133 height 33
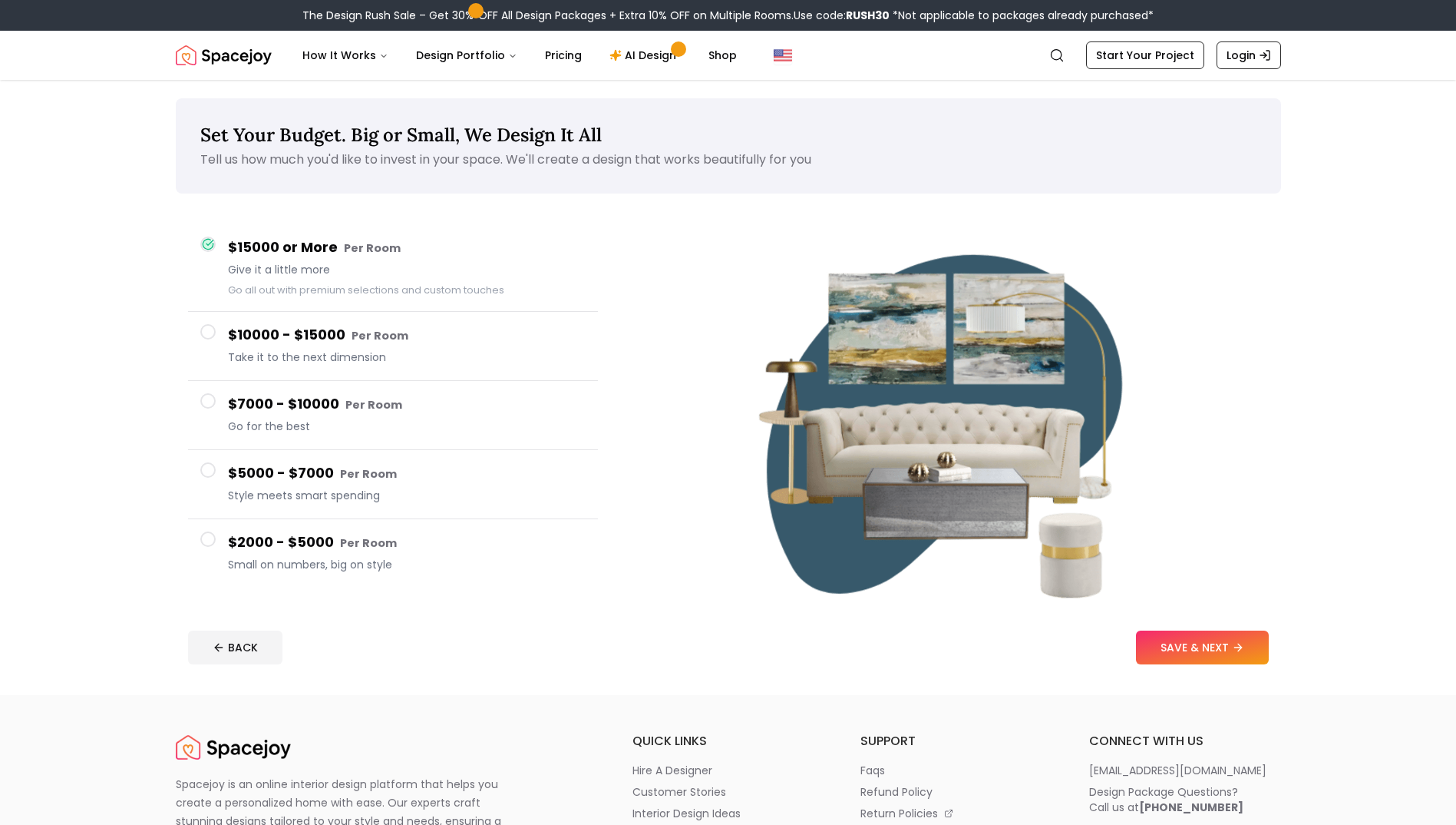
click at [288, 538] on h4 "$2000 - $5000 Per Room" at bounding box center [407, 542] width 358 height 22
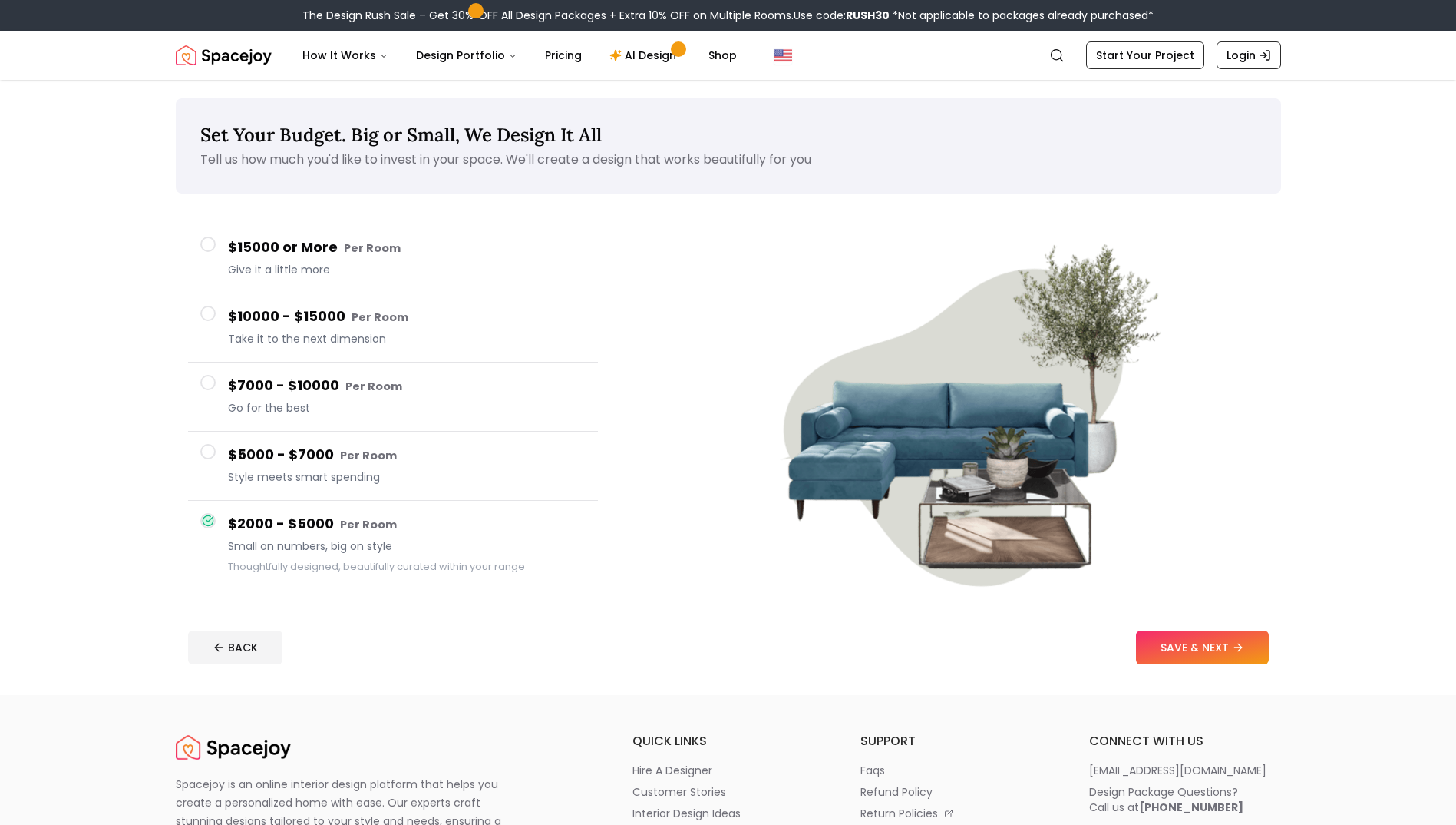
click at [253, 263] on span "Give it a little more" at bounding box center [407, 269] width 358 height 15
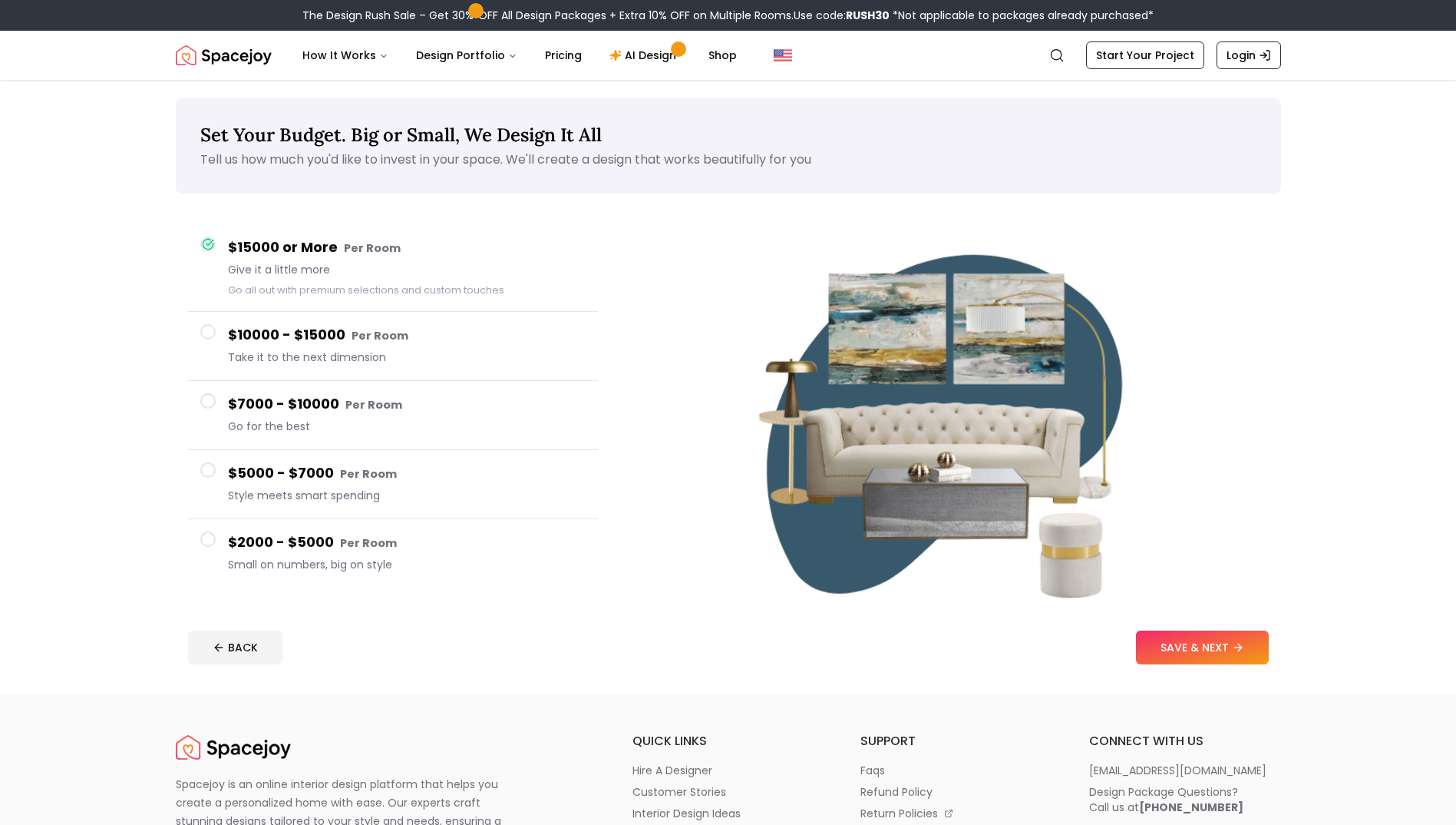
click at [297, 540] on h4 "$2000 - $5000 Per Room" at bounding box center [407, 542] width 358 height 22
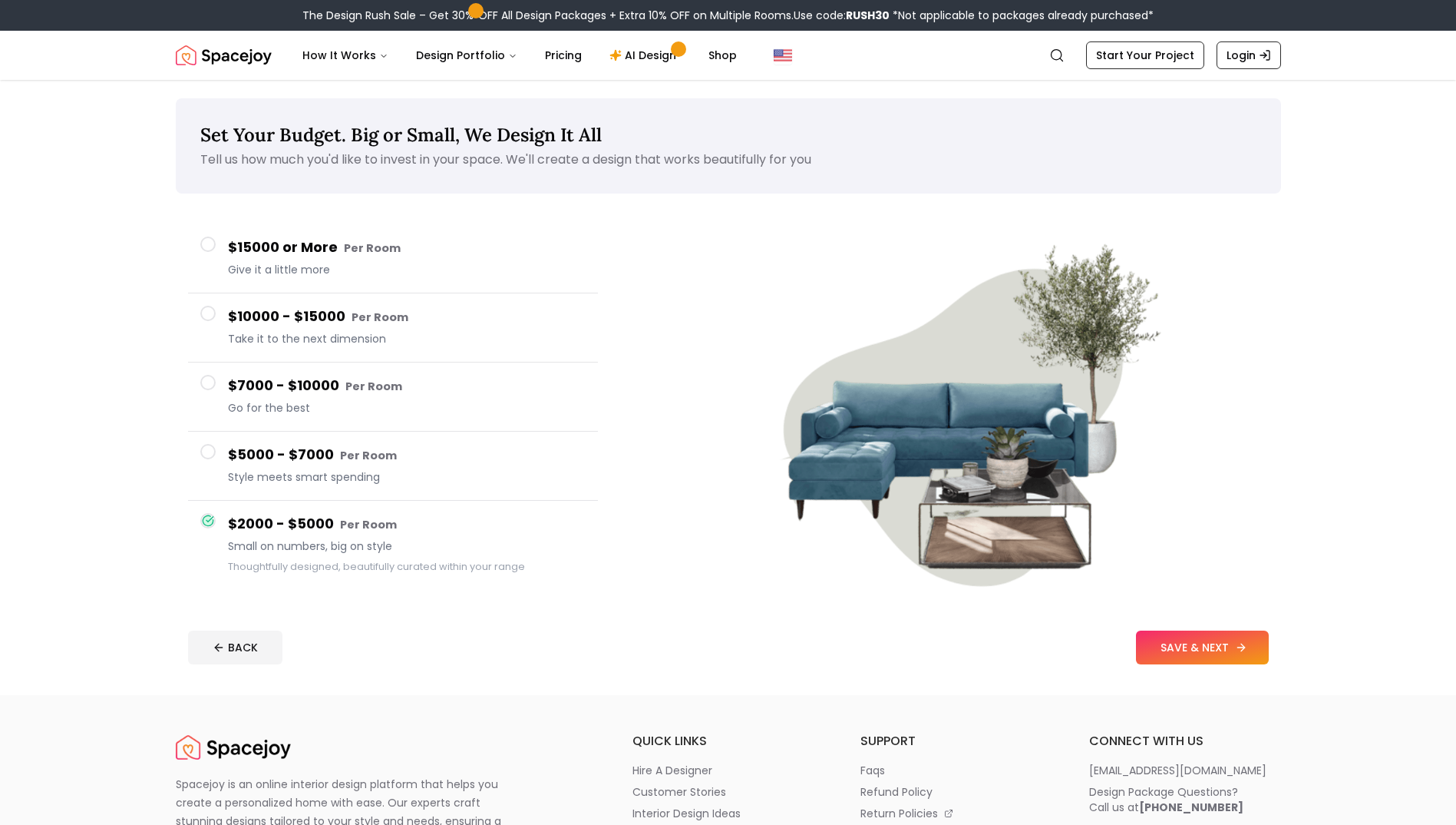
click at [1190, 660] on button "SAVE & NEXT" at bounding box center [1202, 646] width 133 height 33
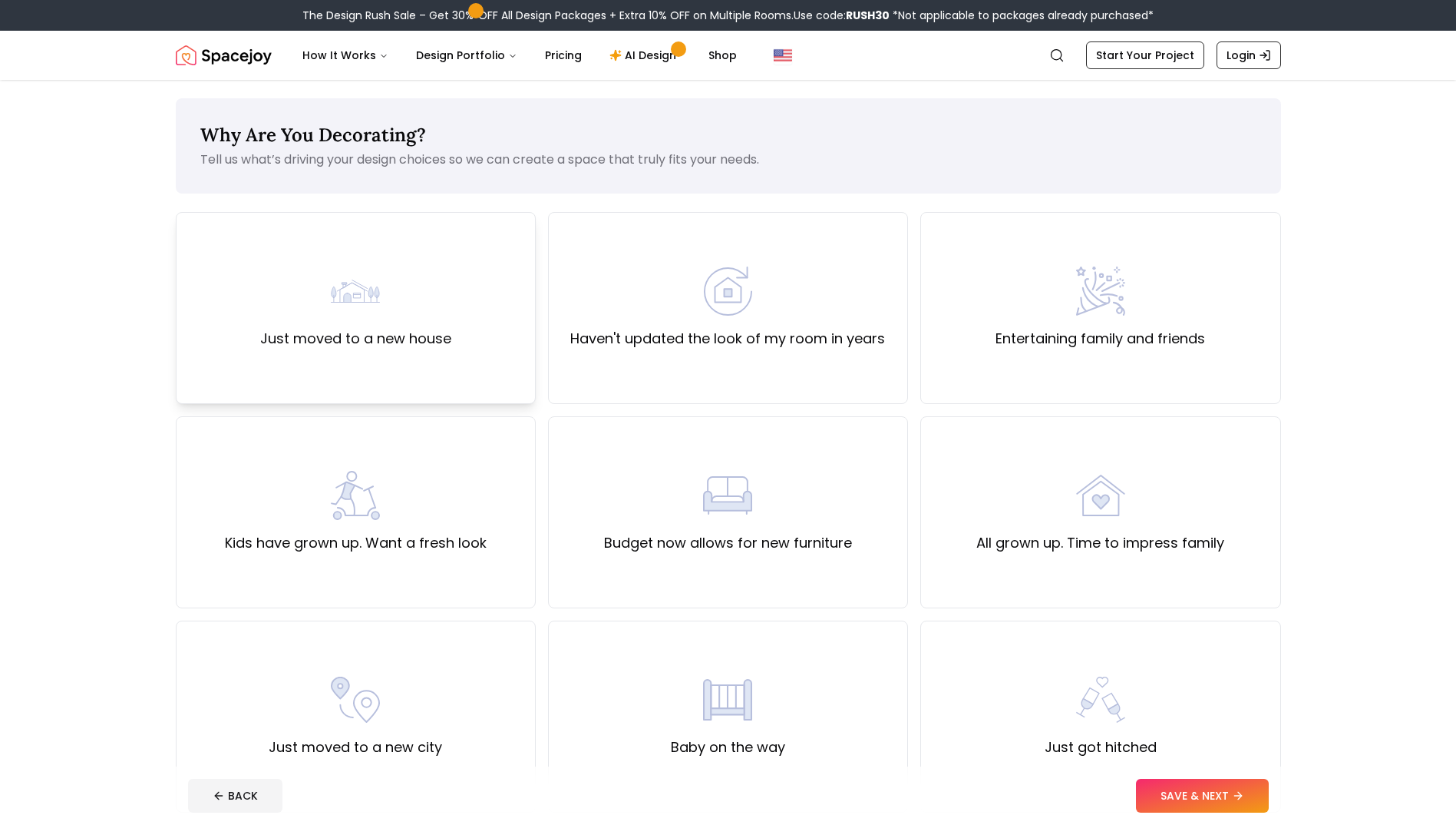
click at [345, 342] on label "Just moved to a new house" at bounding box center [355, 338] width 191 height 21
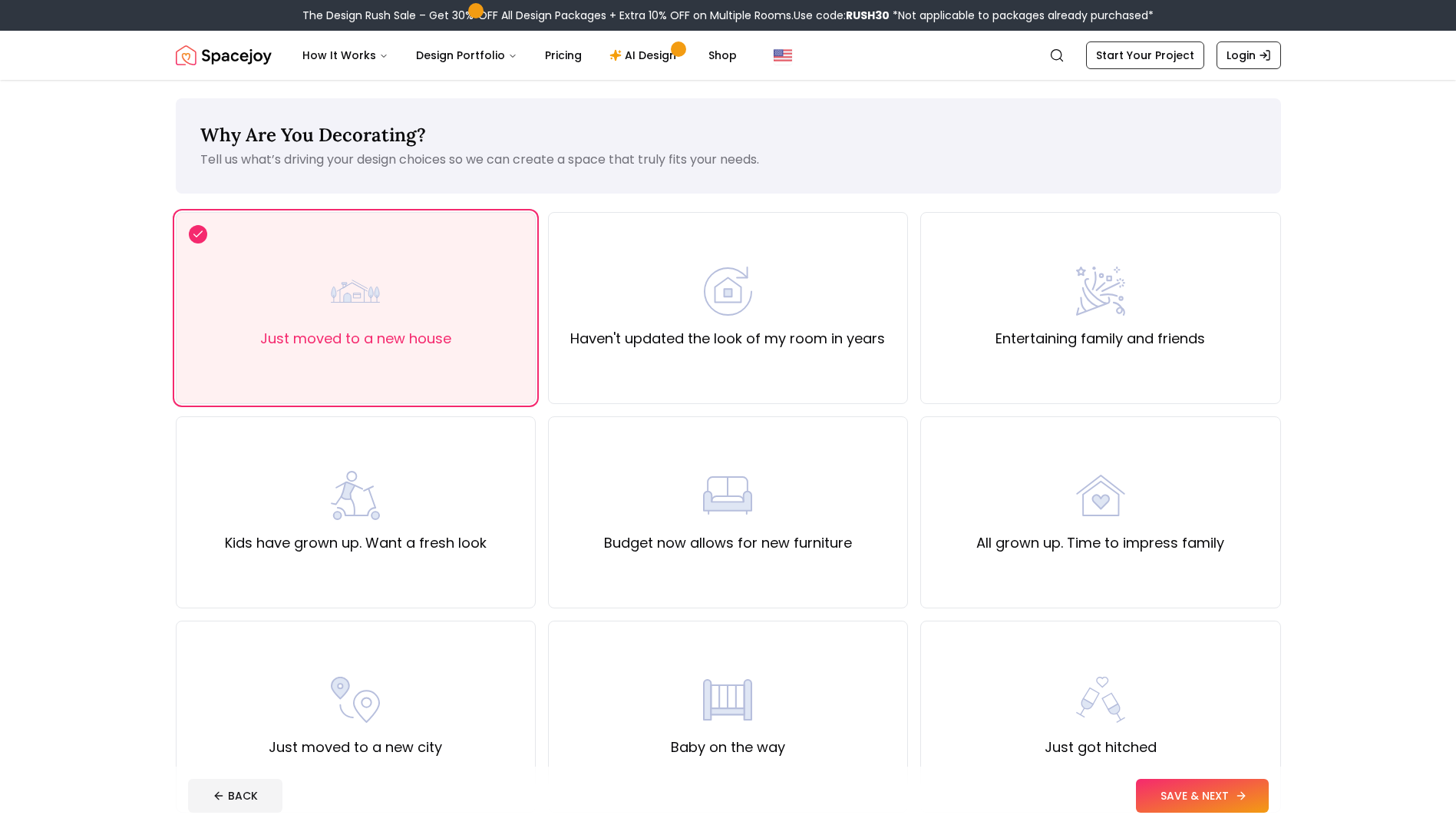
click at [1179, 780] on button "SAVE & NEXT" at bounding box center [1202, 795] width 133 height 33
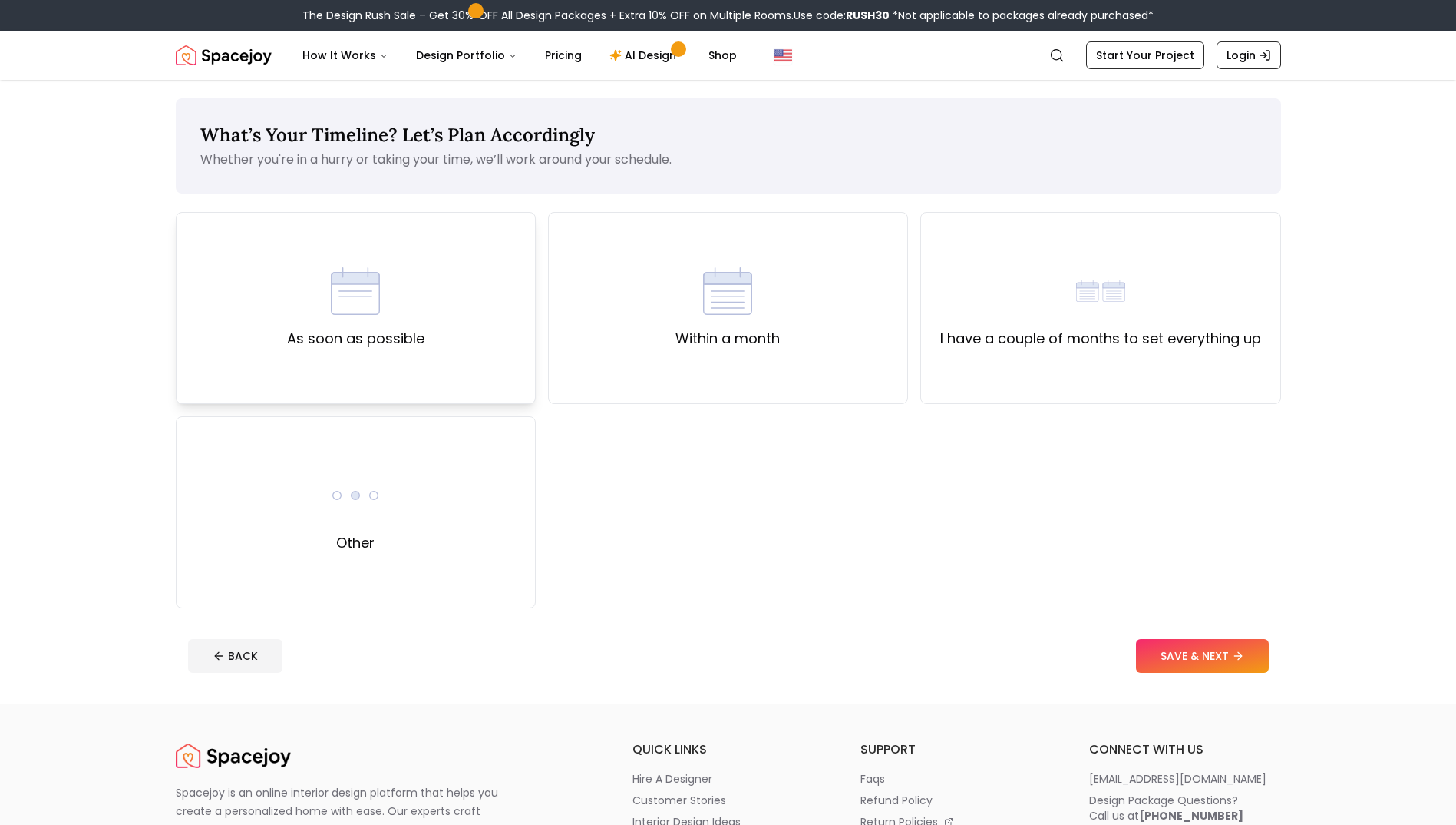
click at [345, 297] on img at bounding box center [355, 291] width 49 height 49
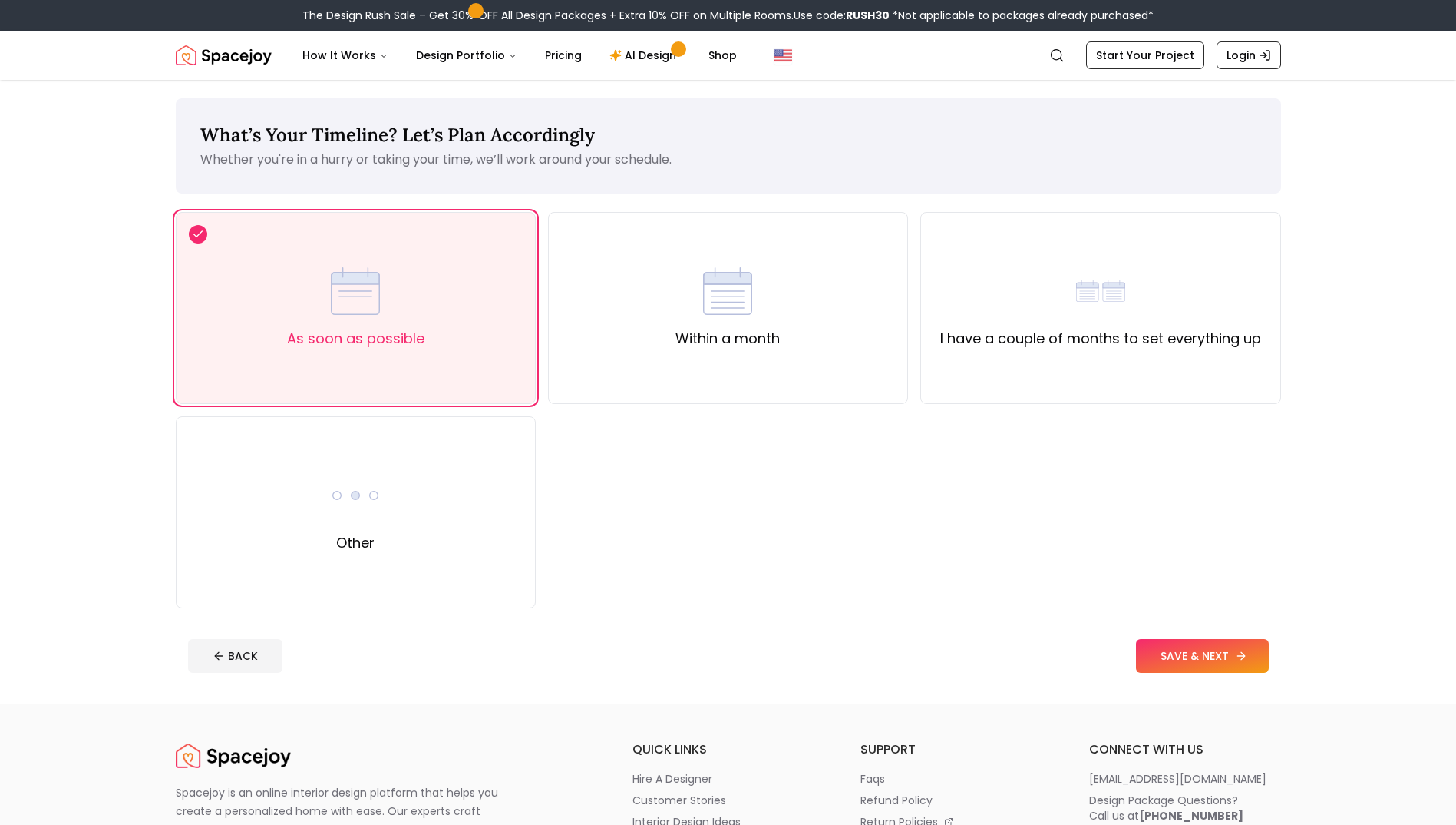
click at [1210, 654] on button "SAVE & NEXT" at bounding box center [1202, 655] width 133 height 33
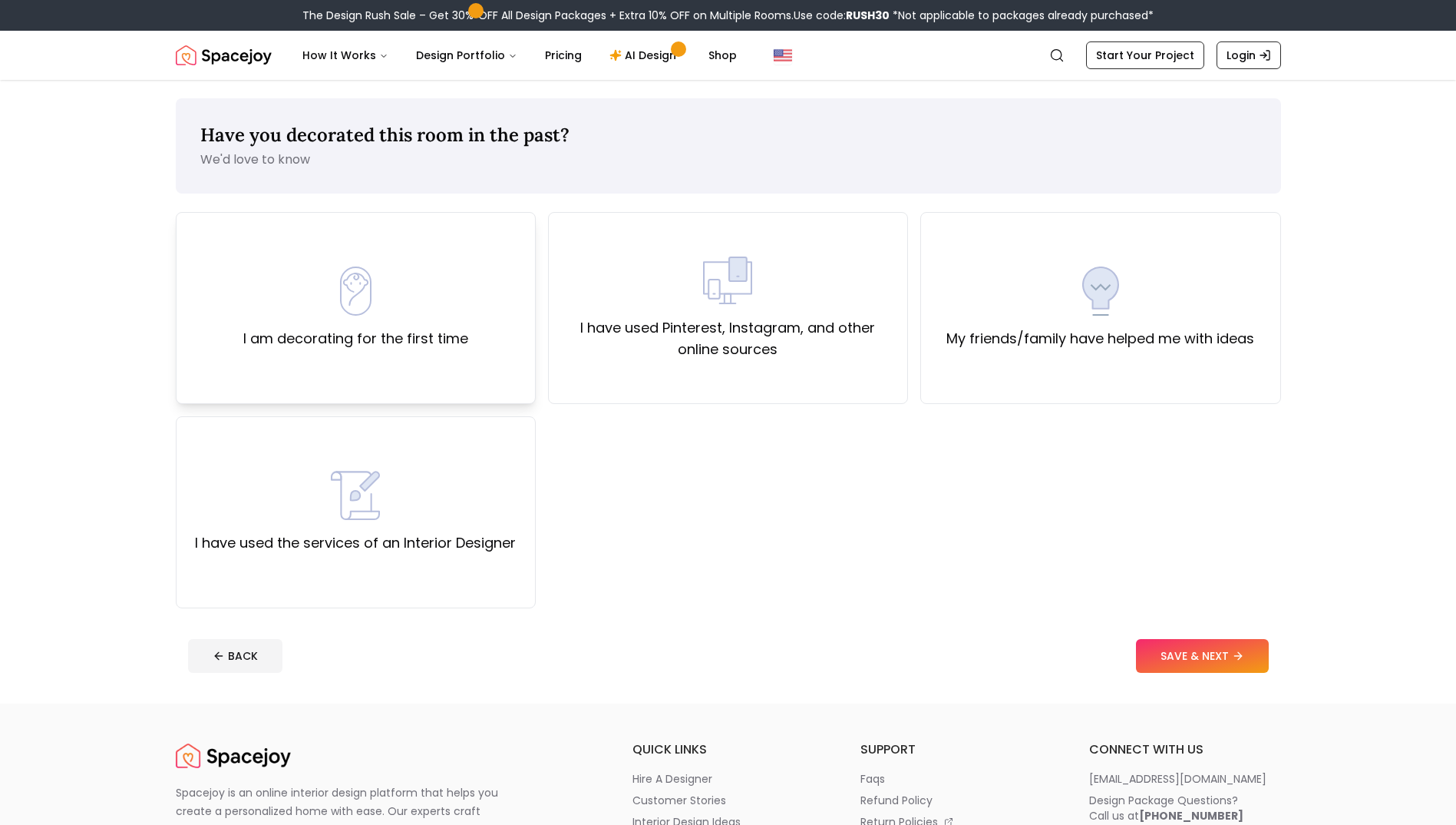
click at [376, 368] on div "I am decorating for the first time" at bounding box center [356, 308] width 360 height 192
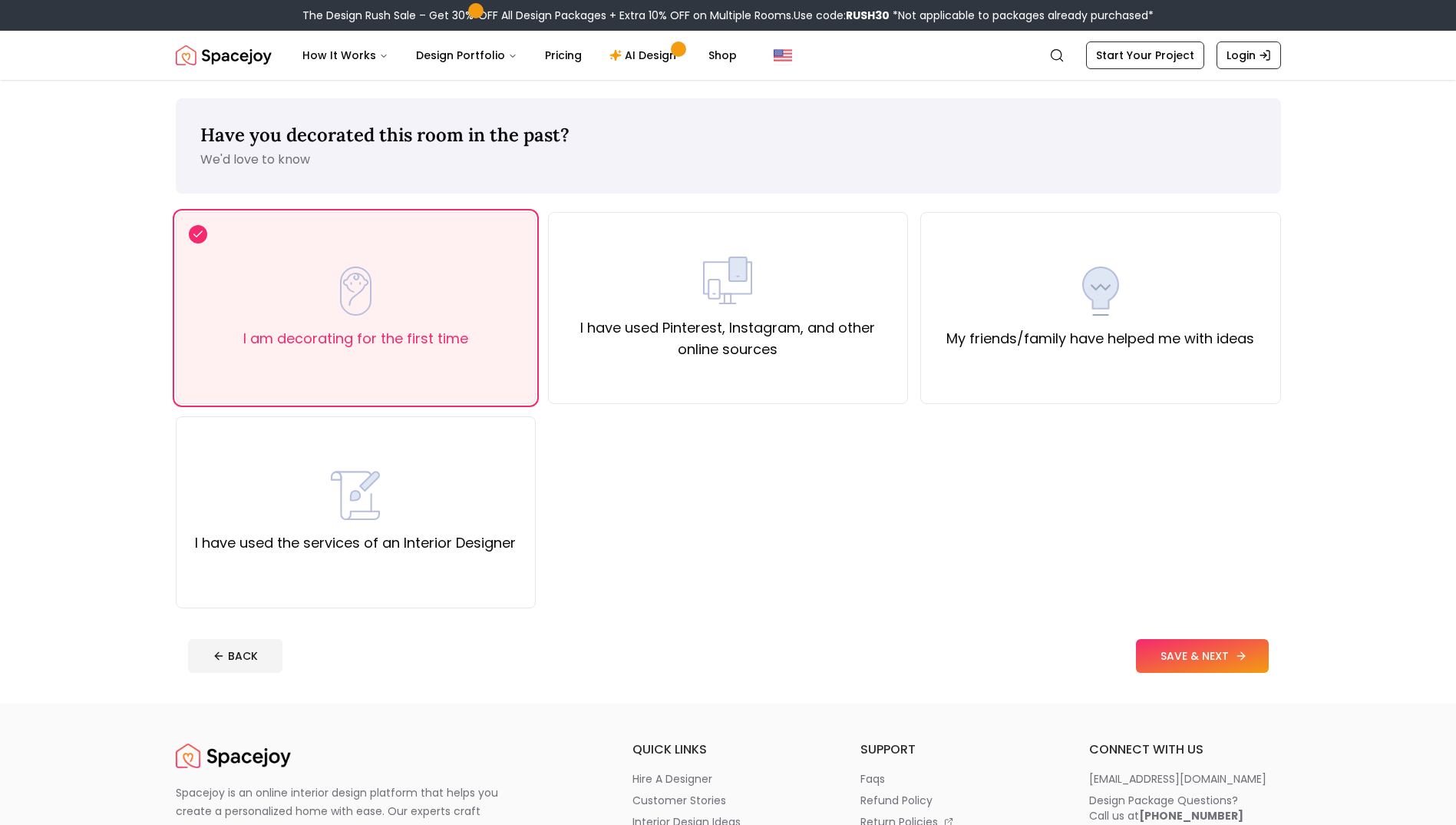
click at [1225, 648] on button "SAVE & NEXT" at bounding box center [1202, 655] width 133 height 33
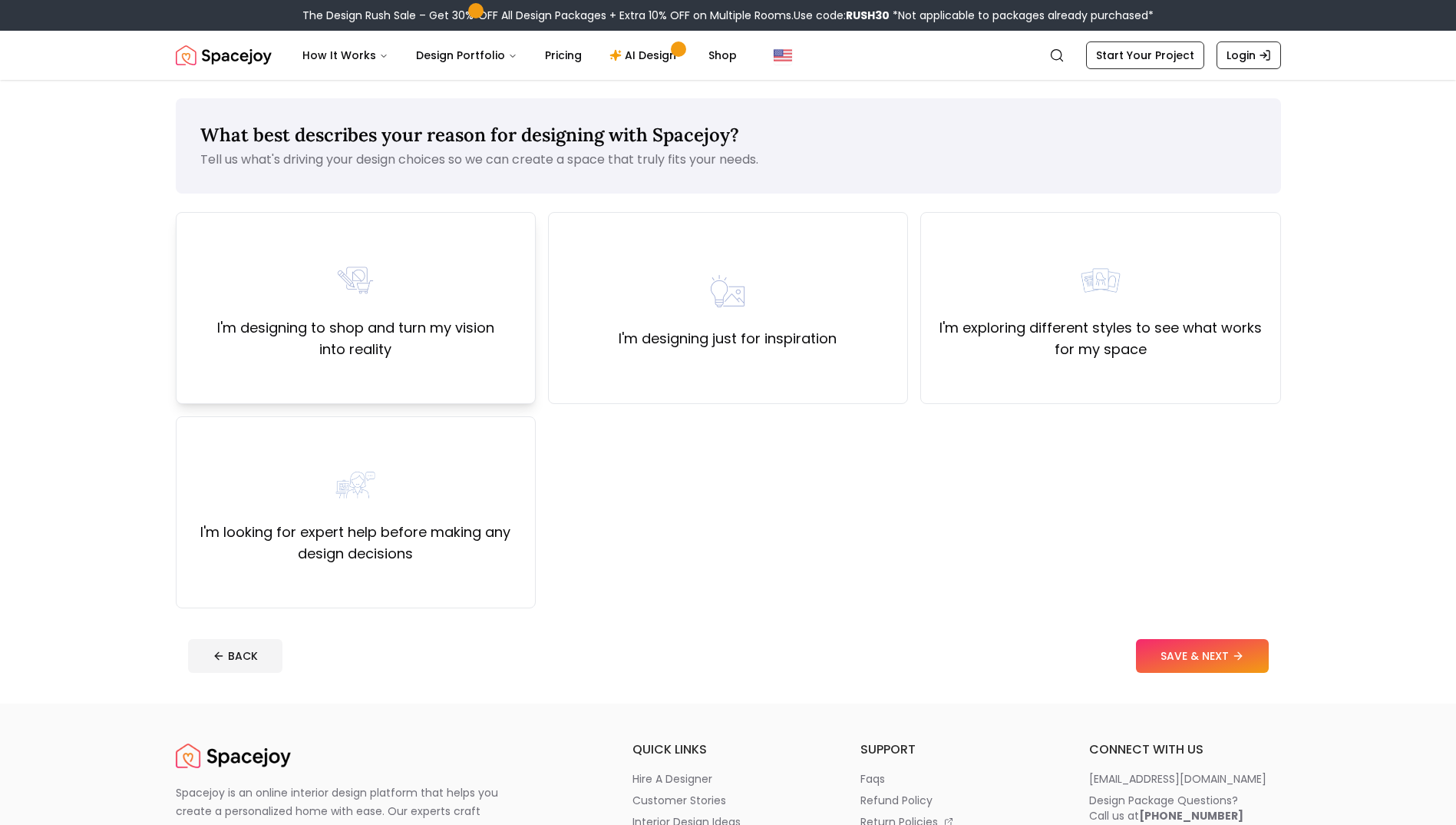
click at [351, 355] on label "I'm designing to shop and turn my vision into reality" at bounding box center [356, 338] width 334 height 43
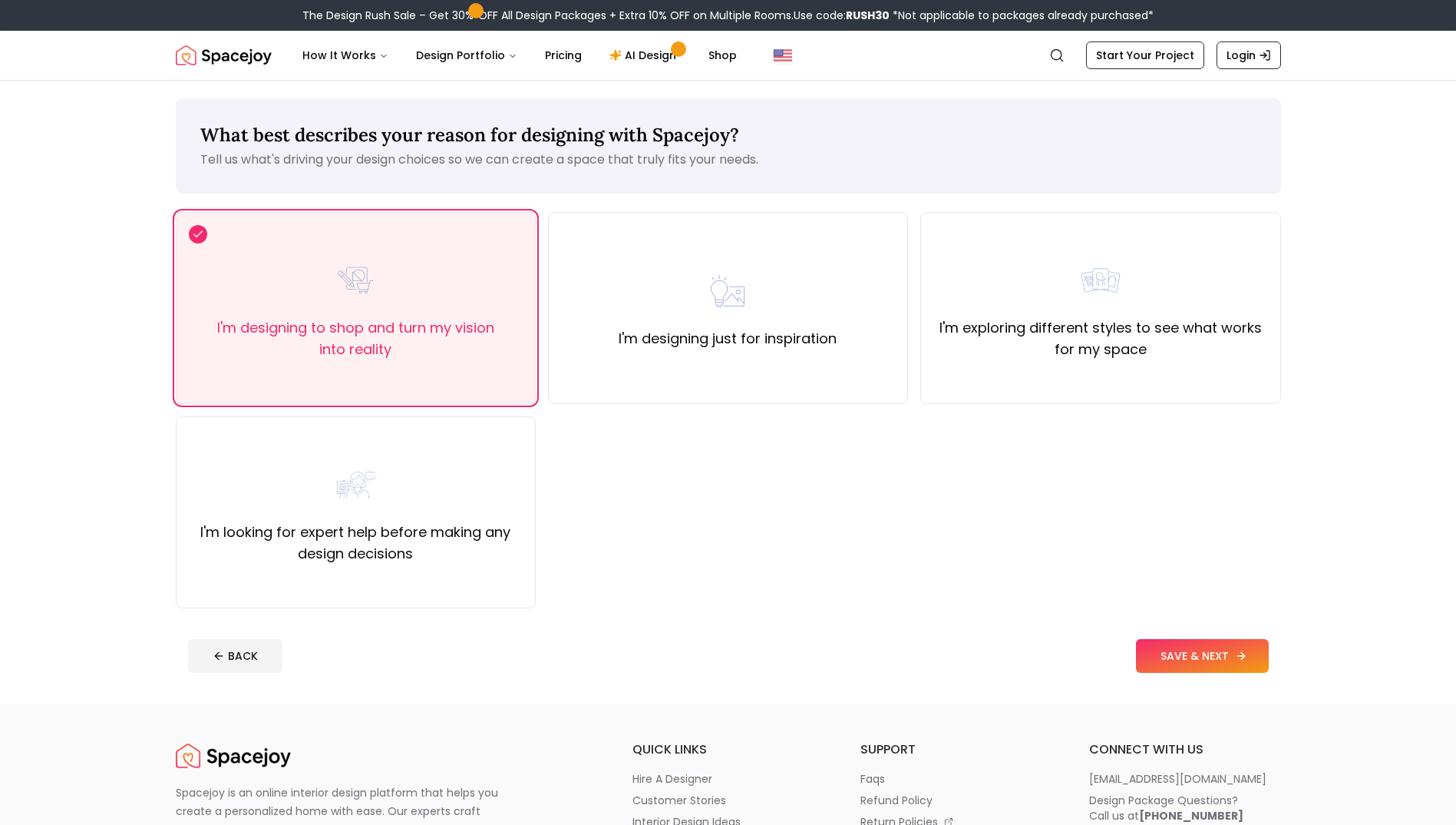
click at [1196, 655] on button "SAVE & NEXT" at bounding box center [1202, 655] width 133 height 33
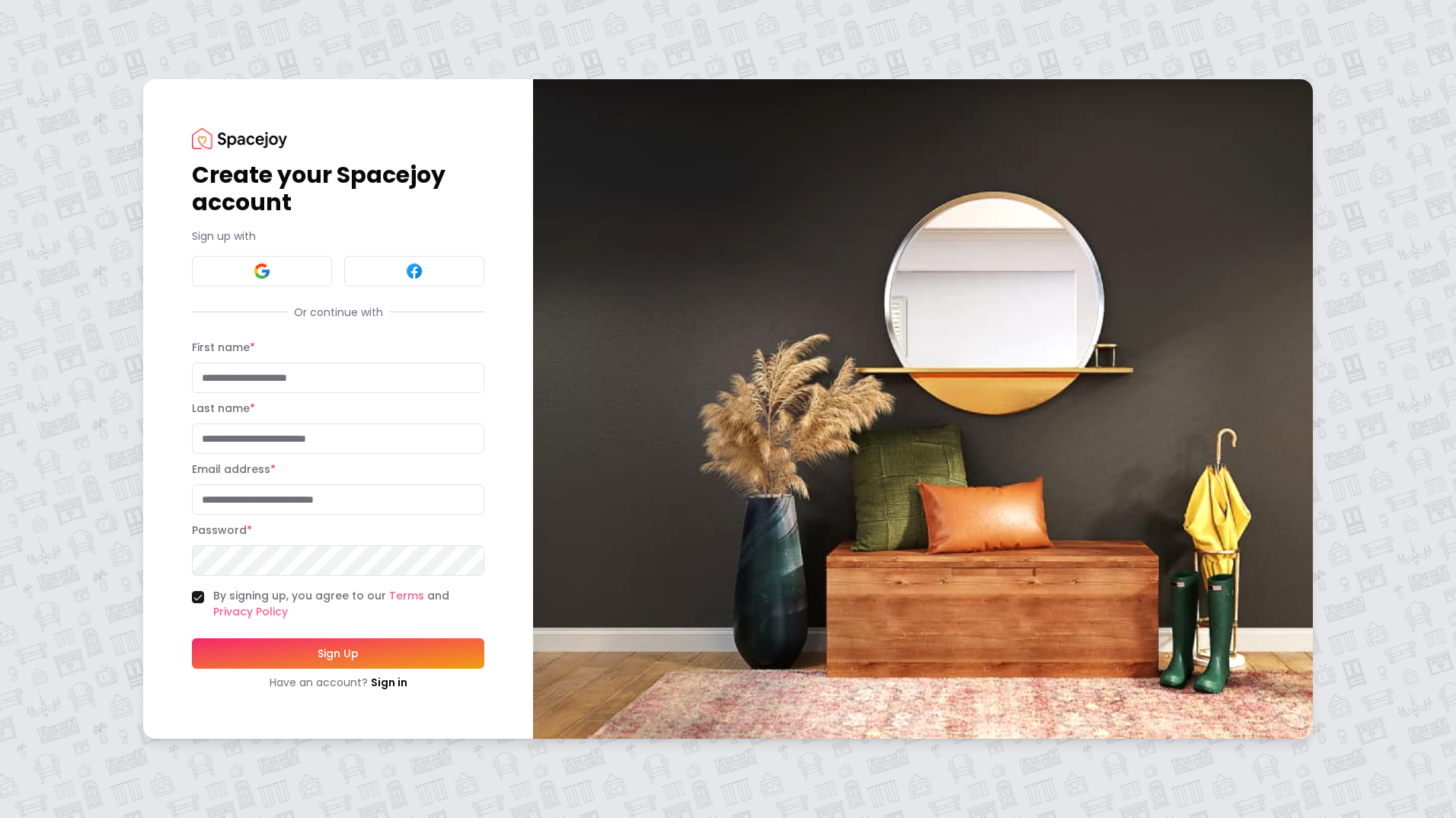
click at [256, 382] on input "First name *" at bounding box center [338, 377] width 293 height 31
type input "*"
type input "*****"
type input "****"
type input "**********"
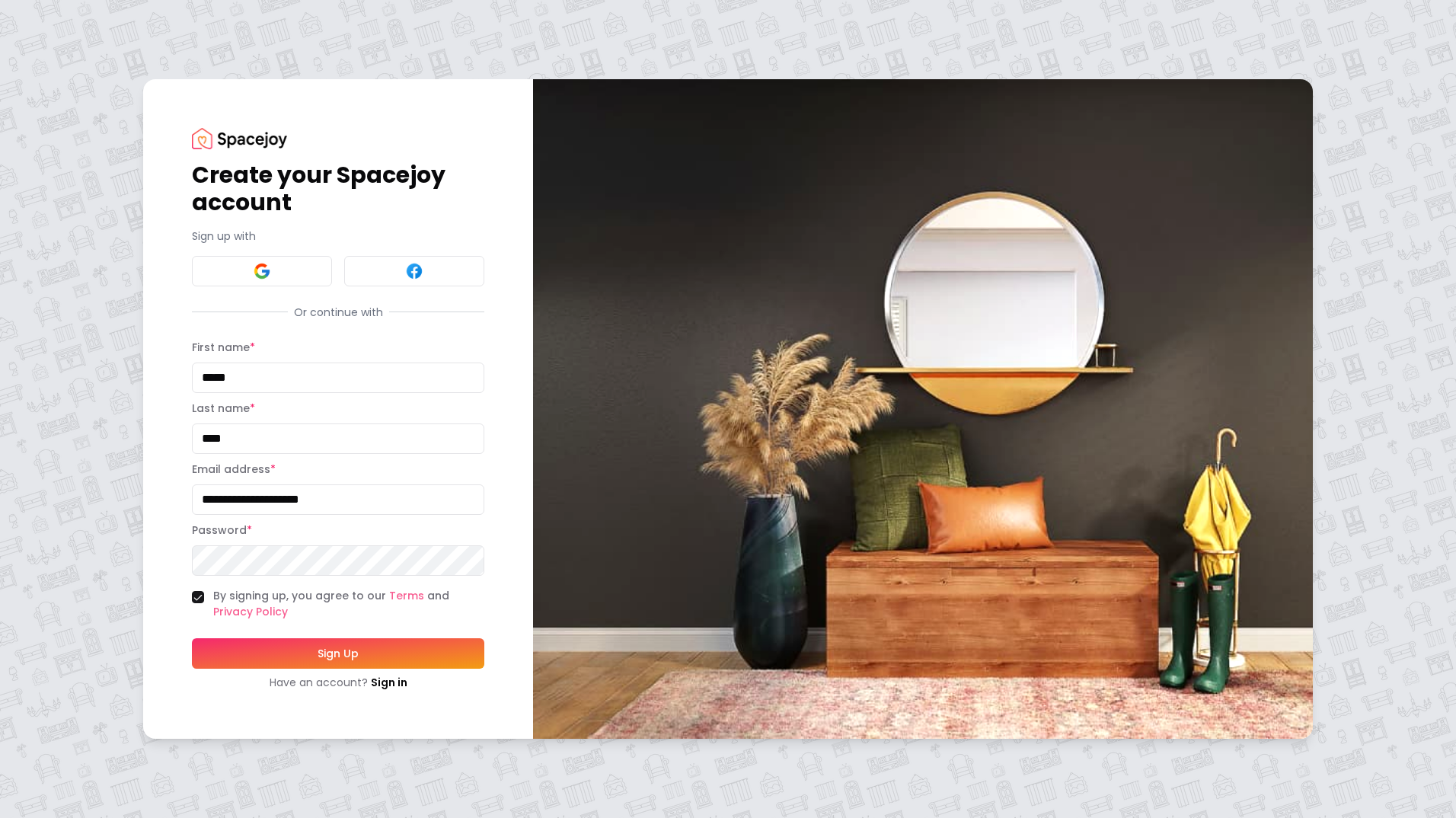
click at [192, 639] on button "Sign Up" at bounding box center [338, 654] width 293 height 31
